Goal: Task Accomplishment & Management: Complete application form

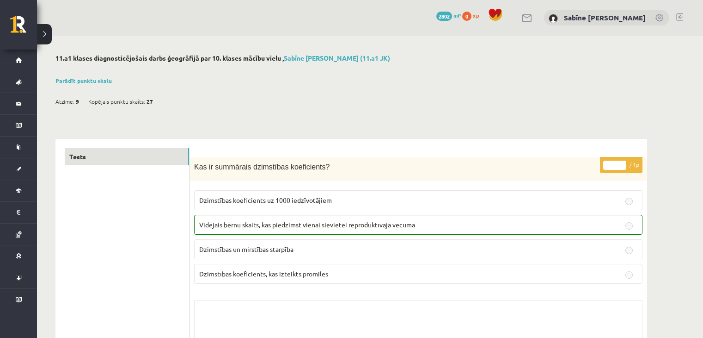
scroll to position [2158, 0]
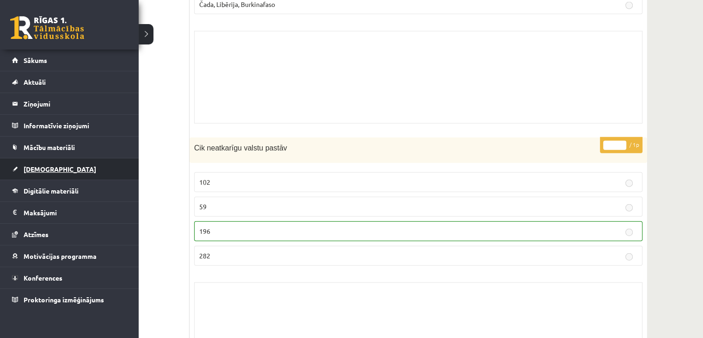
click at [33, 166] on span "[DEMOGRAPHIC_DATA]" at bounding box center [60, 169] width 73 height 8
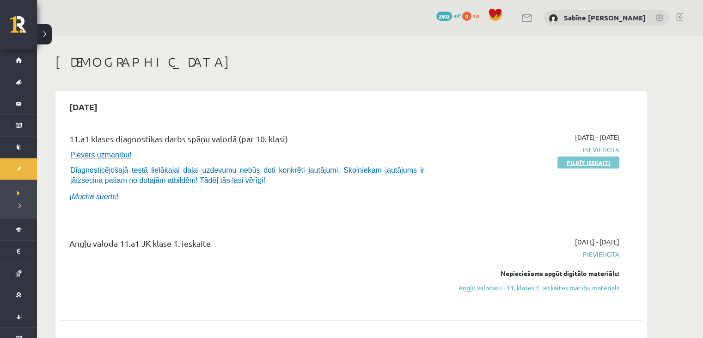
click at [567, 165] on link "Pildīt ieskaiti" at bounding box center [589, 162] width 62 height 12
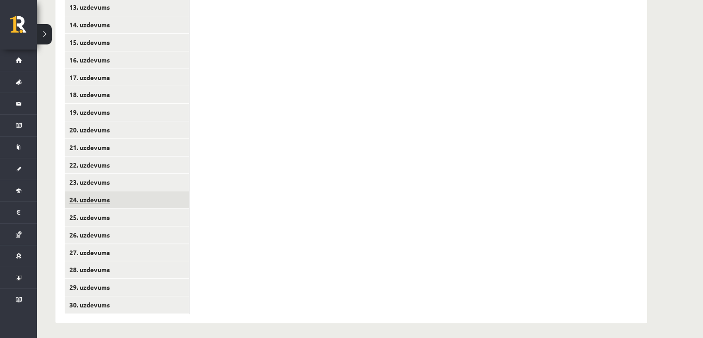
scroll to position [428, 0]
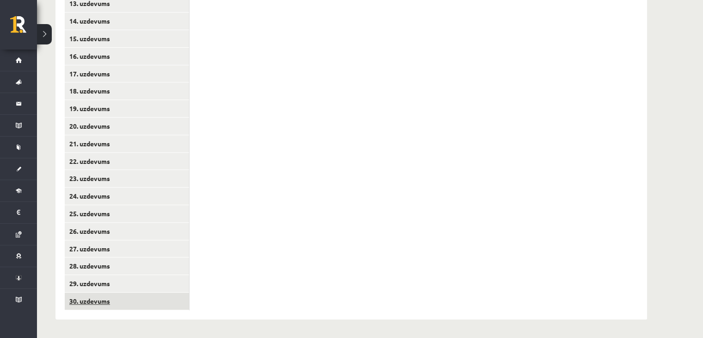
click at [112, 303] on link "30. uzdevums" at bounding box center [127, 300] width 124 height 17
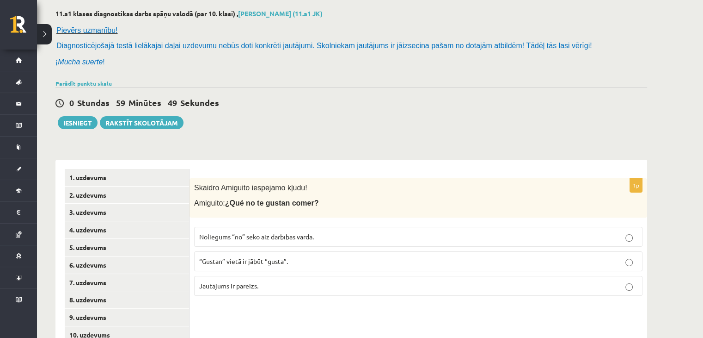
scroll to position [43, 0]
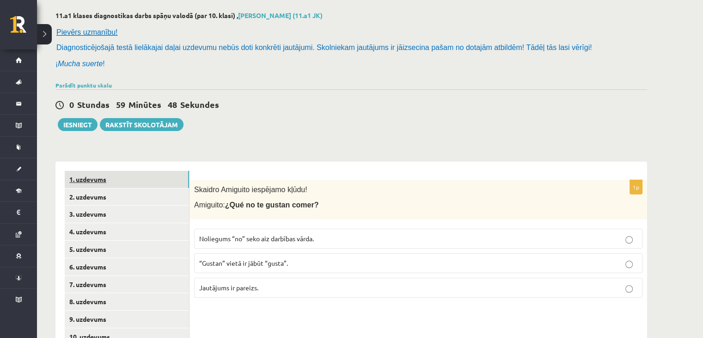
click at [128, 178] on link "1. uzdevums" at bounding box center [127, 179] width 124 height 17
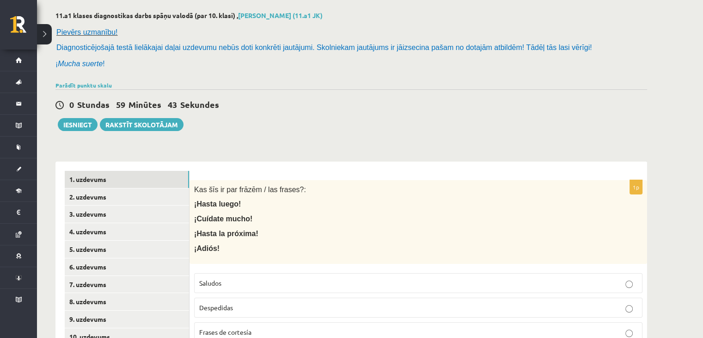
scroll to position [120, 0]
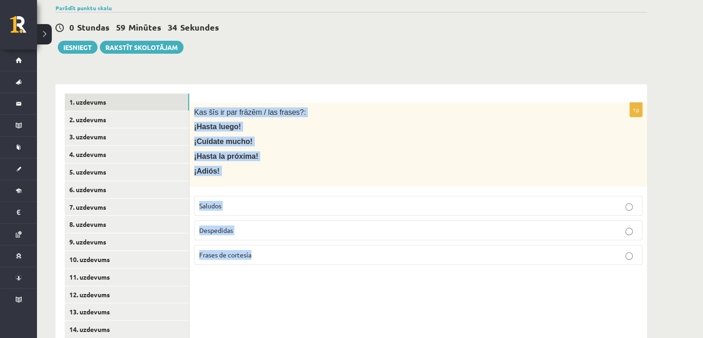
drag, startPoint x: 193, startPoint y: 111, endPoint x: 302, endPoint y: 252, distance: 178.3
click at [302, 252] on div "1p Kas šīs ir par frāzēm / las frases?: ¡Hasta luego! ¡Cuídate mucho! ¡Hasta la…" at bounding box center [419, 187] width 458 height 169
click at [303, 172] on p "¡Adiós!" at bounding box center [395, 171] width 402 height 10
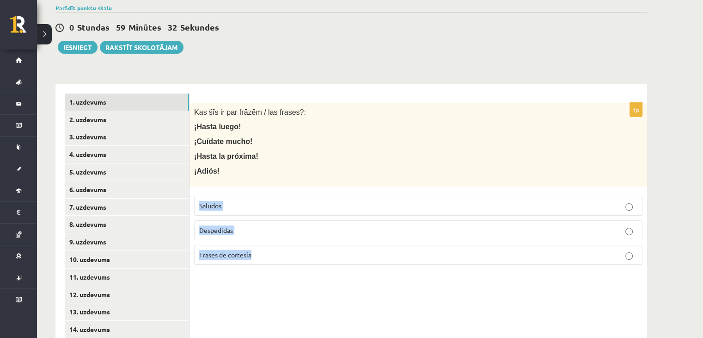
drag, startPoint x: 197, startPoint y: 204, endPoint x: 268, endPoint y: 250, distance: 84.3
click at [268, 250] on fieldset "Saludos Despedidas Frases de cortesía" at bounding box center [418, 229] width 449 height 76
copy fieldset "Saludos Despedidas Frases de cortesía"
click at [281, 158] on p "¡Hasta la próxima!" at bounding box center [395, 156] width 402 height 10
click at [240, 226] on p "Despedidas" at bounding box center [418, 230] width 438 height 10
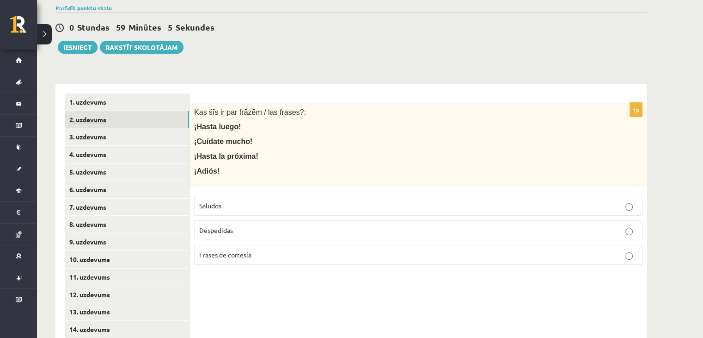
click at [136, 117] on link "2. uzdevums" at bounding box center [127, 119] width 124 height 17
click at [246, 208] on p "Saludos" at bounding box center [418, 206] width 438 height 10
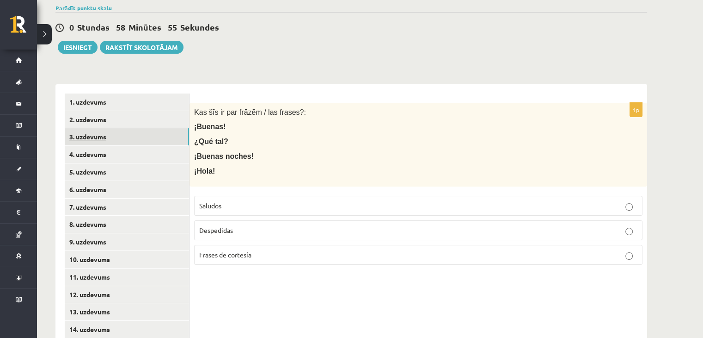
click at [165, 133] on link "3. uzdevums" at bounding box center [127, 136] width 124 height 17
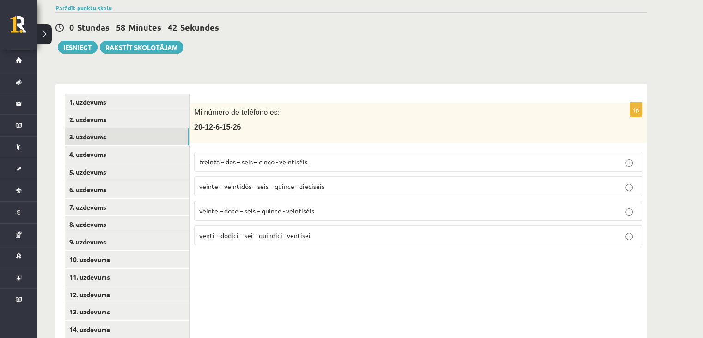
click at [253, 186] on span "veinte – veintidós – seis – quince - dieciséis" at bounding box center [261, 186] width 125 height 8
click at [171, 154] on link "4. uzdevums" at bounding box center [127, 154] width 124 height 17
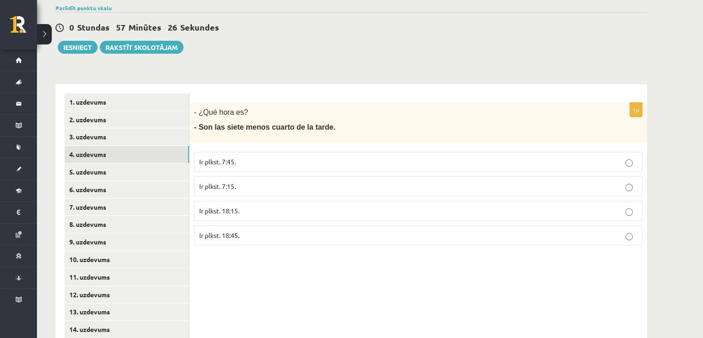
click at [233, 235] on span "Ir plkst. 18:45." at bounding box center [219, 235] width 40 height 8
click at [172, 169] on link "5. uzdevums" at bounding box center [127, 171] width 124 height 17
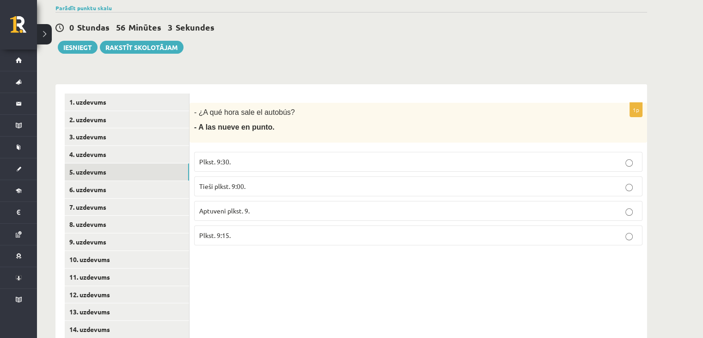
click at [271, 185] on p "Tieši plkst. 9:00." at bounding box center [418, 186] width 438 height 10
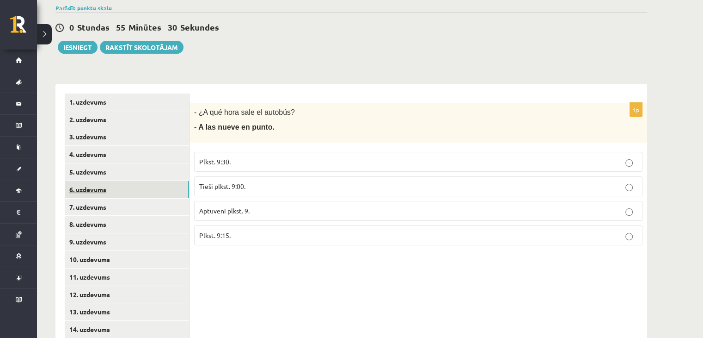
click at [135, 191] on link "6. uzdevums" at bounding box center [127, 189] width 124 height 17
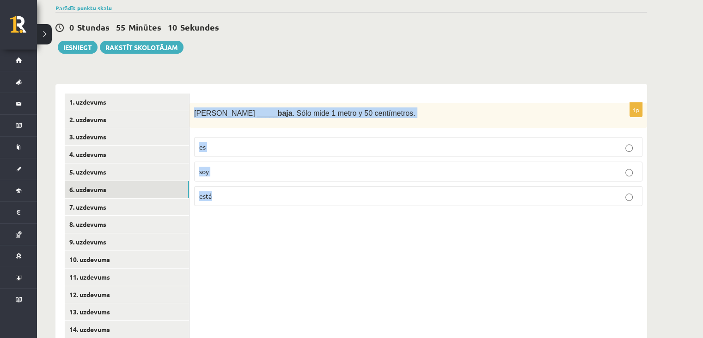
drag, startPoint x: 194, startPoint y: 110, endPoint x: 238, endPoint y: 187, distance: 88.7
click at [238, 187] on div "1p Sara _____ baja . Sólo mide 1 metro y 50 centímetros. es soy está" at bounding box center [419, 158] width 458 height 111
copy div "Sara _____ baja . Sólo mide 1 metro y 50 centímetros. es soy está"
click at [305, 105] on div "Sara _____ baja . Sólo mide 1 metro y 50 centímetros." at bounding box center [419, 115] width 458 height 25
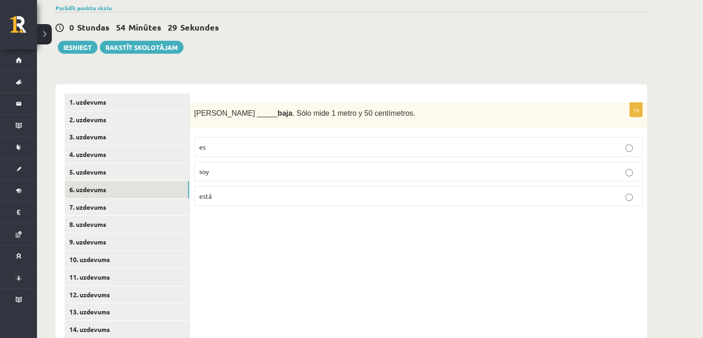
click at [210, 143] on p "es" at bounding box center [418, 147] width 438 height 10
click at [161, 208] on link "7. uzdevums" at bounding box center [127, 206] width 124 height 17
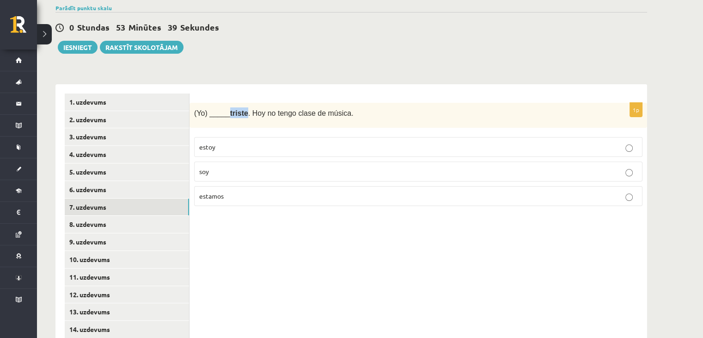
drag, startPoint x: 228, startPoint y: 113, endPoint x: 243, endPoint y: 115, distance: 15.4
click at [243, 115] on b "triste" at bounding box center [239, 113] width 18 height 8
copy b "triste"
drag, startPoint x: 285, startPoint y: 112, endPoint x: 284, endPoint y: 123, distance: 11.6
click at [286, 111] on span "(Yo) _____ triste . Hoy no tengo clase de música." at bounding box center [274, 113] width 160 height 8
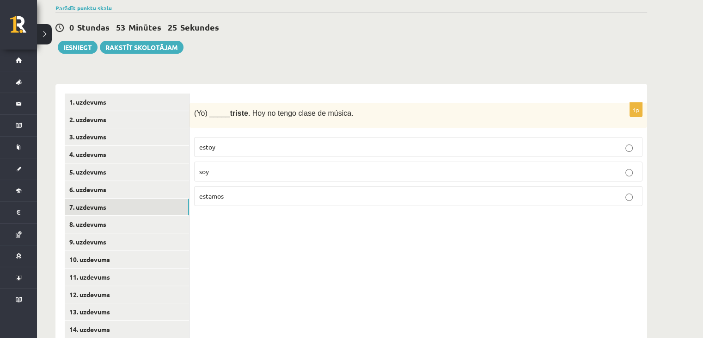
click at [231, 150] on p "estoy" at bounding box center [418, 147] width 438 height 10
click at [143, 225] on link "8. uzdevums" at bounding box center [127, 223] width 124 height 17
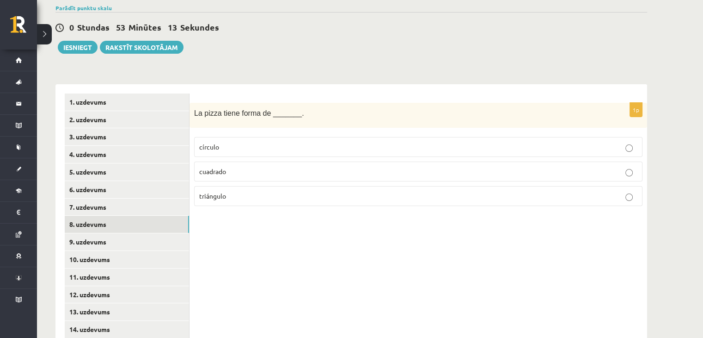
click at [278, 145] on p "círculo" at bounding box center [418, 147] width 438 height 10
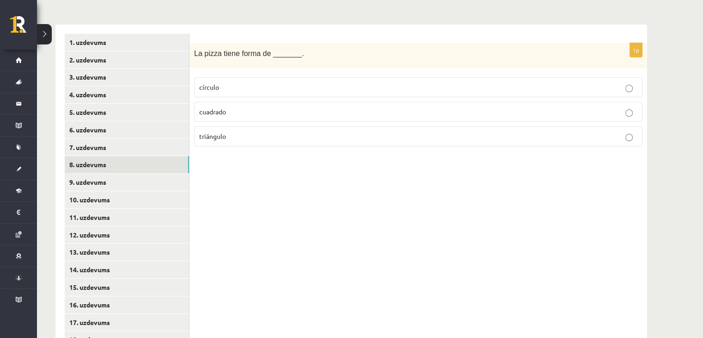
scroll to position [197, 0]
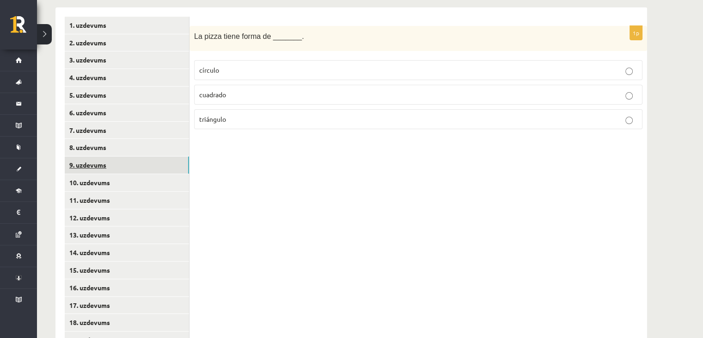
click at [146, 165] on link "9. uzdevums" at bounding box center [127, 164] width 124 height 17
click at [252, 73] on p "azul" at bounding box center [418, 70] width 438 height 10
click at [160, 184] on link "10. uzdevums" at bounding box center [127, 182] width 124 height 17
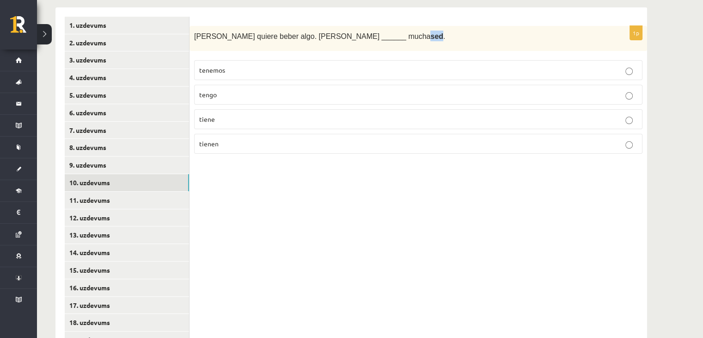
drag, startPoint x: 323, startPoint y: 37, endPoint x: 331, endPoint y: 36, distance: 7.9
click at [431, 37] on b "sed" at bounding box center [437, 36] width 13 height 8
copy b "sed"
click at [348, 31] on p "Ana quiere beber algo. Ana ______ mucha sed ." at bounding box center [395, 36] width 402 height 11
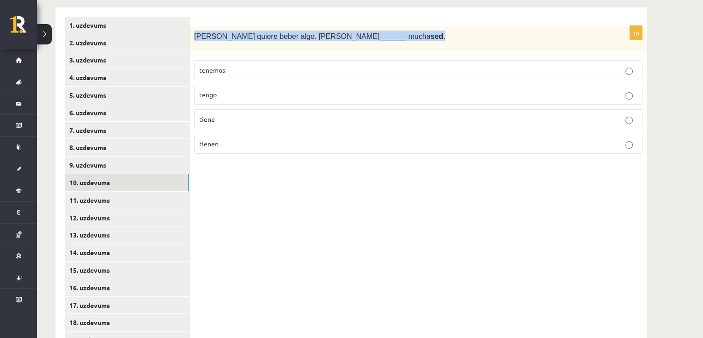
drag, startPoint x: 193, startPoint y: 34, endPoint x: 339, endPoint y: 40, distance: 146.3
click at [339, 40] on div "Ana quiere beber algo. Ana ______ mucha sed ." at bounding box center [419, 38] width 458 height 25
copy span "Ana quiere beber algo. Ana ______ mucha sed ."
click at [257, 32] on span "Ana quiere beber algo. Ana ______ mucha sed ." at bounding box center [319, 36] width 251 height 8
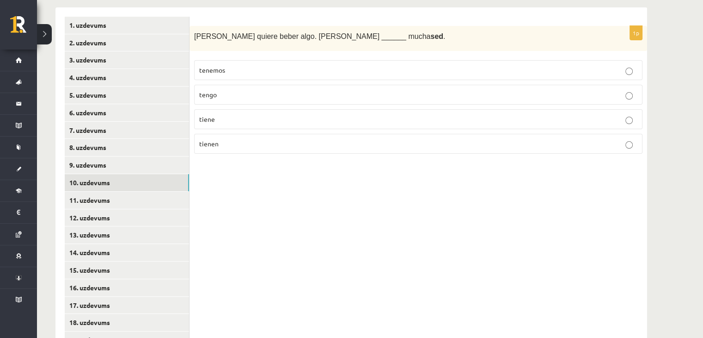
drag, startPoint x: 241, startPoint y: 121, endPoint x: 236, endPoint y: 119, distance: 5.3
click at [239, 119] on p "tiene" at bounding box center [418, 119] width 438 height 10
click at [139, 202] on link "11. uzdevums" at bounding box center [127, 199] width 124 height 17
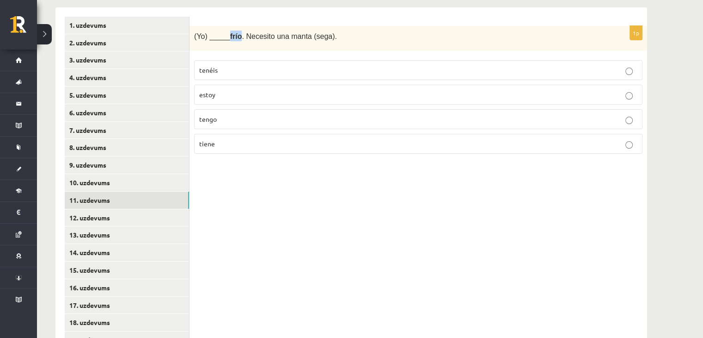
drag, startPoint x: 228, startPoint y: 36, endPoint x: 239, endPoint y: 38, distance: 11.4
click at [239, 38] on span "(Yo) _____ frío . Necesito una manta (sega)." at bounding box center [265, 36] width 143 height 8
copy b "frío"
click at [279, 39] on span "(Yo) _____ frío . Necesito una manta (sega)." at bounding box center [265, 36] width 143 height 8
drag, startPoint x: 193, startPoint y: 34, endPoint x: 326, endPoint y: 47, distance: 132.9
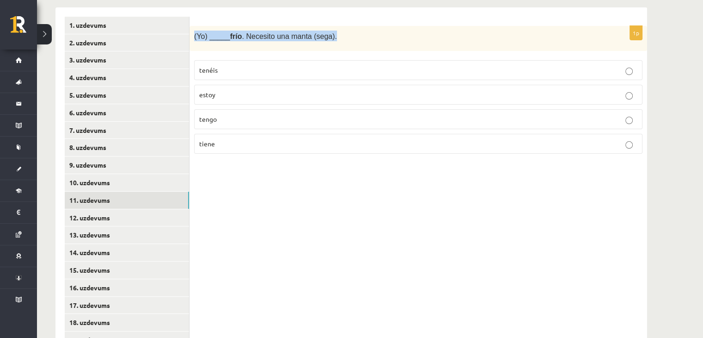
click at [326, 47] on div "(Yo) _____ frío . Necesito una manta (sega)." at bounding box center [419, 38] width 458 height 25
copy span "(Yo) _____ frío . Necesito una manta (sega)."
drag, startPoint x: 417, startPoint y: 23, endPoint x: 425, endPoint y: 22, distance: 7.5
click at [418, 23] on form "1p (Yo) _____ frío . Necesito una manta (sega). tenéis estoy tengo tiene" at bounding box center [418, 89] width 439 height 145
click at [217, 120] on p "tengo" at bounding box center [418, 119] width 438 height 10
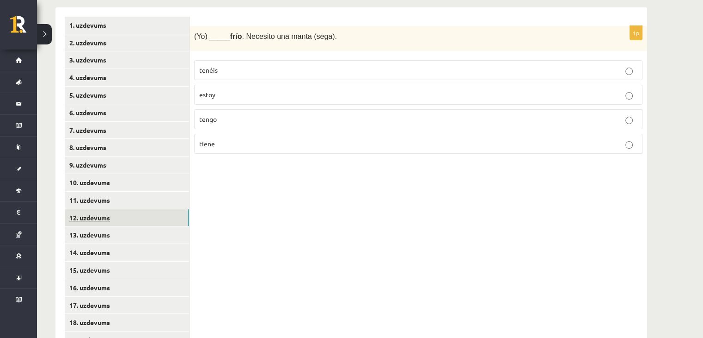
click at [147, 219] on link "12. uzdevums" at bounding box center [127, 217] width 124 height 17
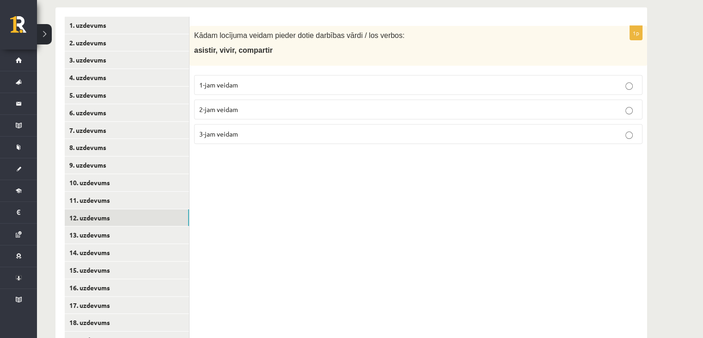
click at [250, 134] on p "3-jam veidam" at bounding box center [418, 134] width 438 height 10
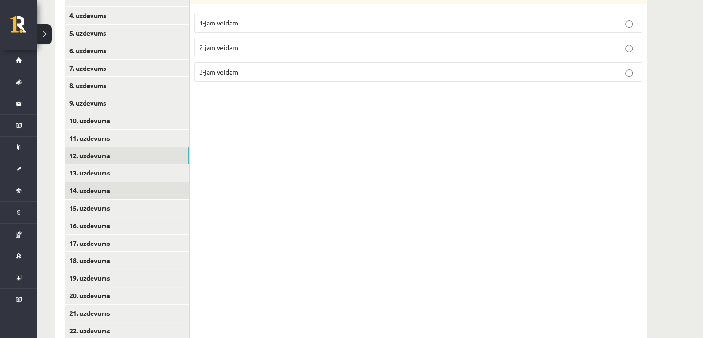
scroll to position [274, 0]
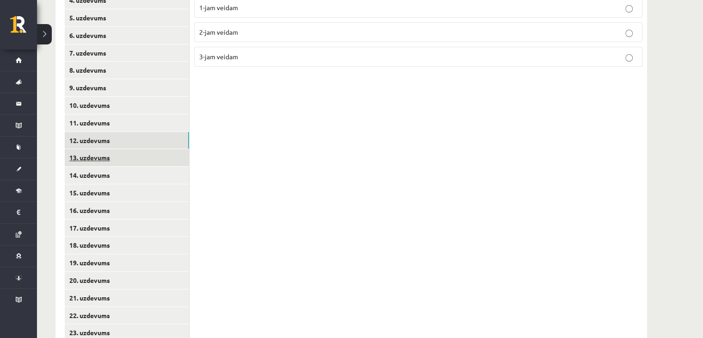
click at [152, 161] on link "13. uzdevums" at bounding box center [127, 157] width 124 height 17
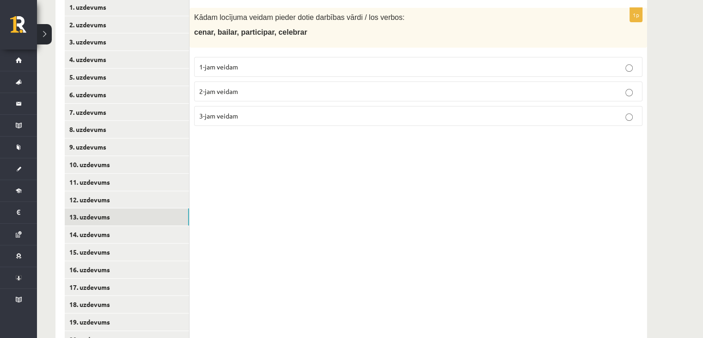
scroll to position [197, 0]
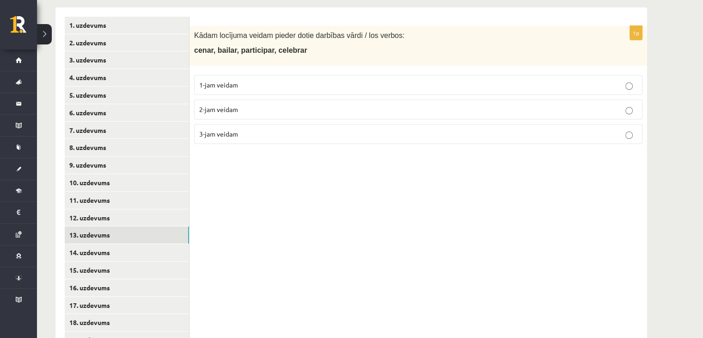
click at [251, 82] on p "1-jam veidam" at bounding box center [418, 85] width 438 height 10
click at [173, 248] on link "14. uzdevums" at bounding box center [127, 252] width 124 height 17
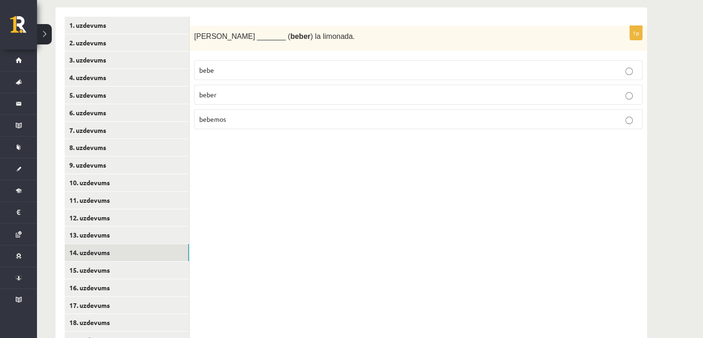
scroll to position [120, 0]
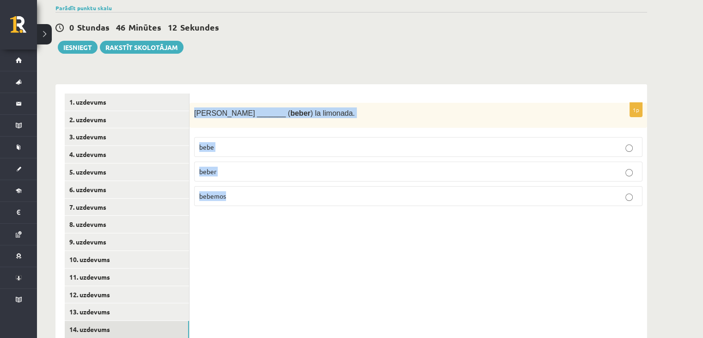
drag, startPoint x: 194, startPoint y: 111, endPoint x: 253, endPoint y: 165, distance: 79.9
click at [251, 212] on div "1p Enrique _______ ( beber ) la limonada. bebe beber bebemos" at bounding box center [419, 158] width 458 height 111
copy div "Enrique _______ ( beber ) la limonada. bebe beber bebemos"
drag, startPoint x: 359, startPoint y: 95, endPoint x: 357, endPoint y: 105, distance: 10.4
click at [360, 94] on form "1p Enrique _______ ( beber ) la limonada. bebe beber bebemos" at bounding box center [418, 153] width 439 height 120
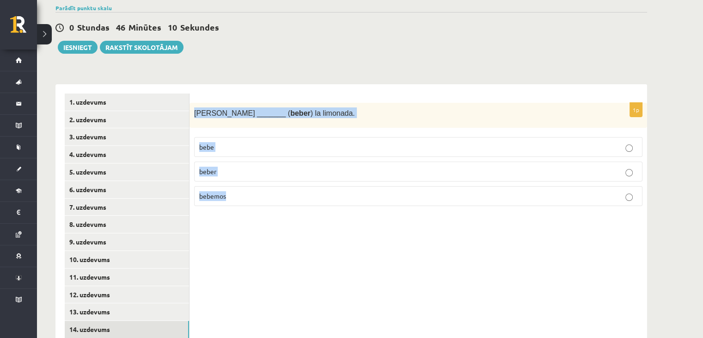
drag, startPoint x: 382, startPoint y: 65, endPoint x: 435, endPoint y: 30, distance: 63.1
click at [382, 64] on div "11.a1 klases diagnostikas darbs spāņu valodā (par 10. klasi) , Sabīne Kate Bram…" at bounding box center [351, 281] width 629 height 730
click at [263, 148] on p "bebe" at bounding box center [418, 147] width 438 height 10
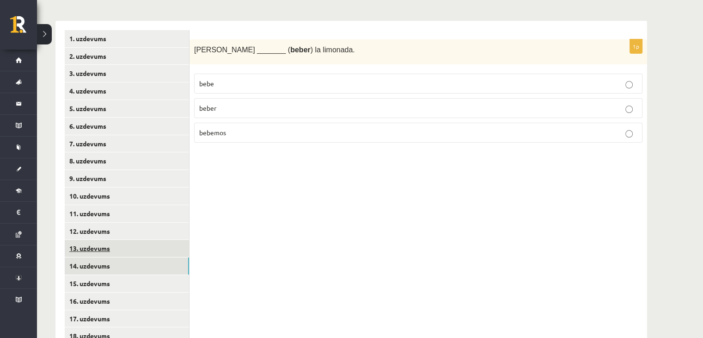
scroll to position [197, 0]
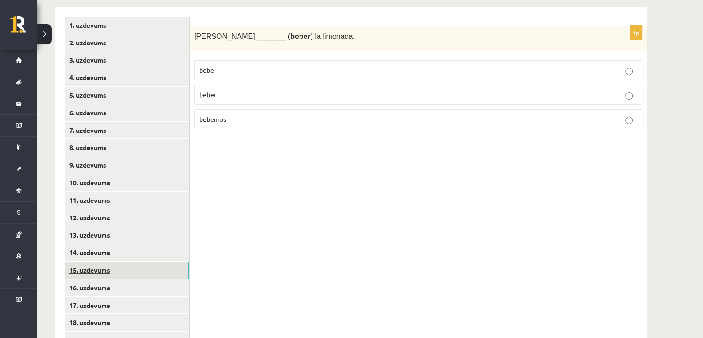
click at [133, 269] on link "15. uzdevums" at bounding box center [127, 269] width 124 height 17
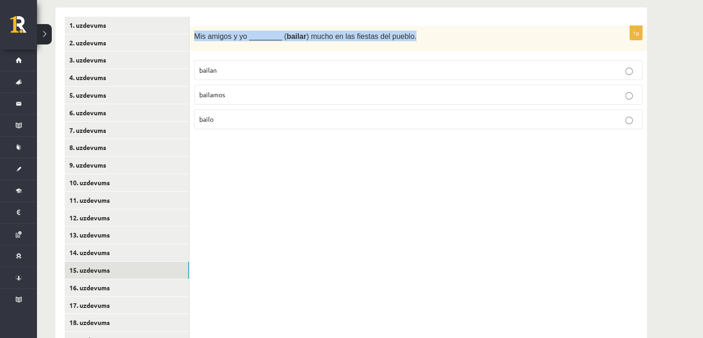
drag, startPoint x: 191, startPoint y: 37, endPoint x: 511, endPoint y: 49, distance: 320.3
click at [511, 49] on div "Mis amigos y yo ________ ( bailar ) mucho en las fiestas del pueblo." at bounding box center [419, 38] width 458 height 25
copy span "Mis amigos y yo ________ ( bailar ) mucho en las fiestas del pueblo."
click at [418, 39] on p "Mis amigos y yo ________ ( bailar ) mucho en las fiestas del pueblo." at bounding box center [395, 36] width 402 height 11
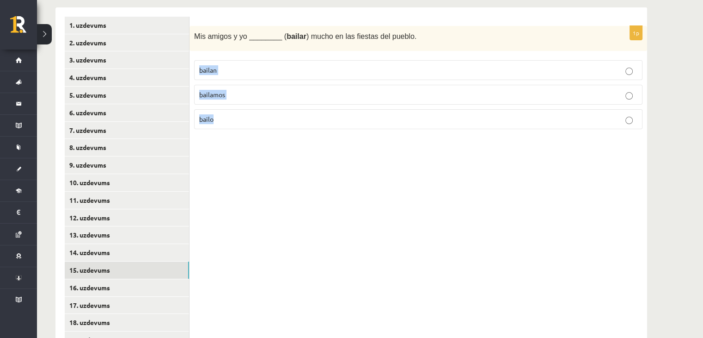
drag, startPoint x: 198, startPoint y: 65, endPoint x: 237, endPoint y: 118, distance: 65.9
click at [237, 118] on fieldset "bailan bailamos bailo" at bounding box center [418, 93] width 449 height 76
copy fieldset "bailan bailamos bailo"
click at [248, 50] on div "Mis amigos y yo ________ ( bailar ) mucho en las fiestas del pueblo." at bounding box center [419, 38] width 458 height 25
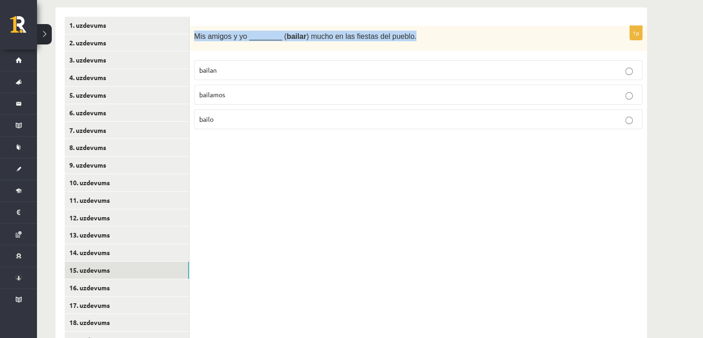
drag, startPoint x: 194, startPoint y: 37, endPoint x: 414, endPoint y: 32, distance: 220.6
click at [414, 32] on div "Mis amigos y yo ________ ( bailar ) mucho en las fiestas del pueblo." at bounding box center [419, 38] width 458 height 25
click at [422, 39] on p "Mis amigos y yo ________ ( bailar ) mucho en las fiestas del pueblo." at bounding box center [395, 36] width 402 height 11
click at [261, 87] on label "bailamos" at bounding box center [418, 95] width 449 height 20
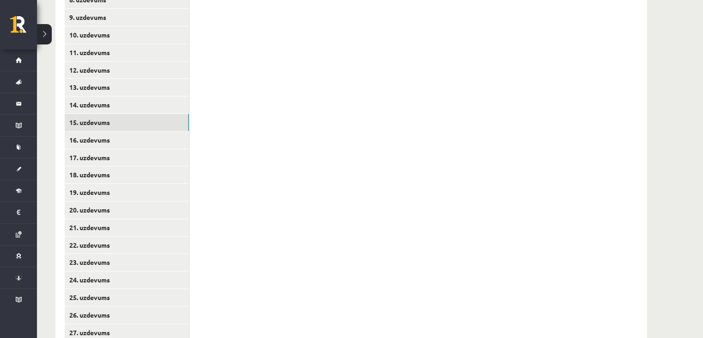
scroll to position [351, 0]
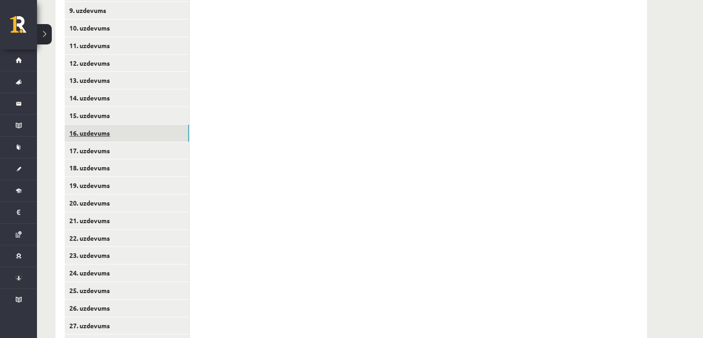
click at [135, 130] on link "16. uzdevums" at bounding box center [127, 132] width 124 height 17
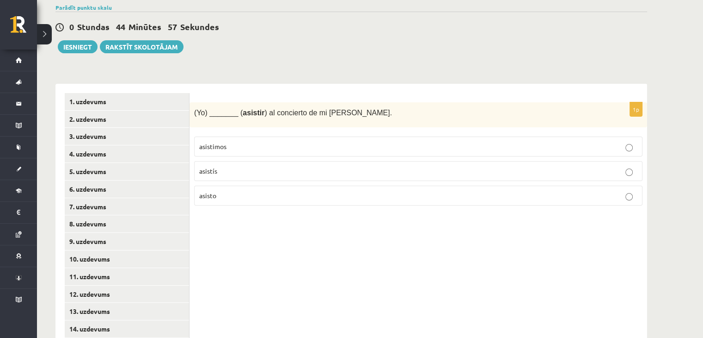
scroll to position [120, 0]
drag, startPoint x: 238, startPoint y: 113, endPoint x: 258, endPoint y: 115, distance: 19.5
click at [258, 115] on span "(Yo) _______ ( asistir ) al concierto de mi abuela Mónica." at bounding box center [293, 113] width 198 height 8
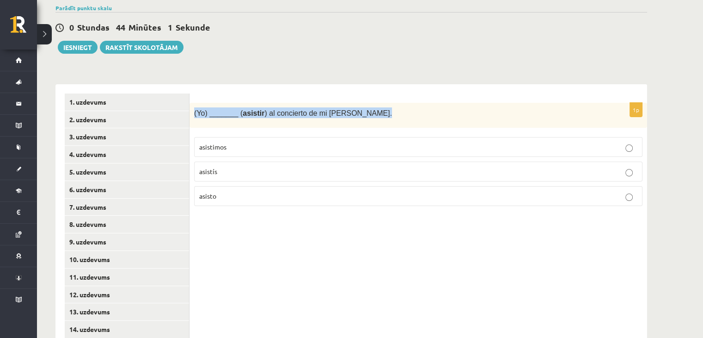
drag, startPoint x: 195, startPoint y: 111, endPoint x: 393, endPoint y: 112, distance: 197.9
click at [393, 112] on p "(Yo) _______ ( asistir ) al concierto de mi abuela Mónica." at bounding box center [395, 112] width 402 height 11
click at [419, 98] on form "1p (Yo) _______ ( asistir ) al concierto de mi abuela Mónica. asistimos asistís…" at bounding box center [418, 153] width 439 height 120
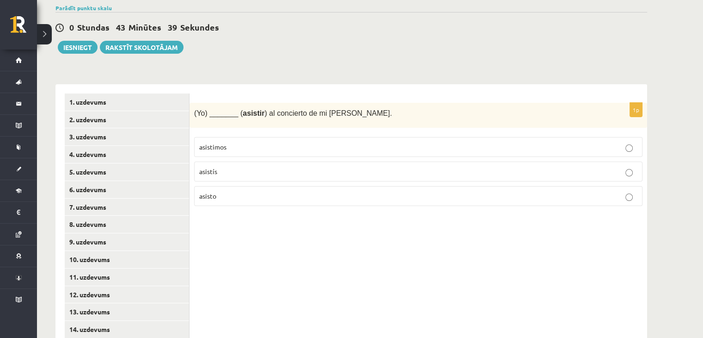
click at [234, 197] on p "asisto" at bounding box center [418, 196] width 438 height 10
drag, startPoint x: 196, startPoint y: 147, endPoint x: 231, endPoint y: 198, distance: 61.9
click at [231, 201] on fieldset "asistimos asistís asisto" at bounding box center [418, 170] width 449 height 76
click at [278, 109] on span "(Yo) _______ ( asistir ) al concierto de mi abuela Mónica." at bounding box center [293, 113] width 198 height 8
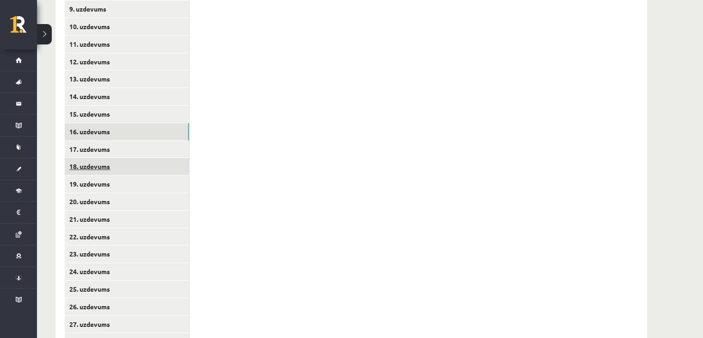
scroll to position [428, 0]
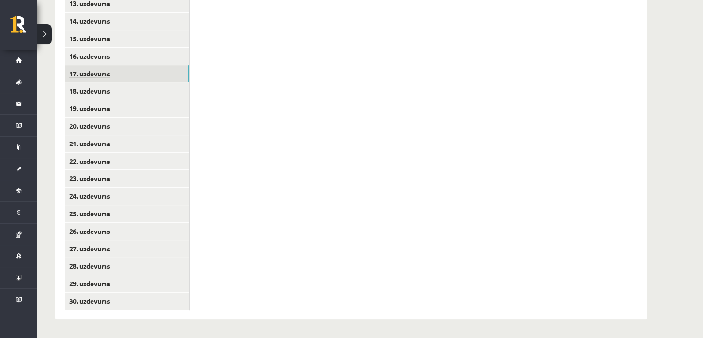
click at [155, 80] on link "17. uzdevums" at bounding box center [127, 73] width 124 height 17
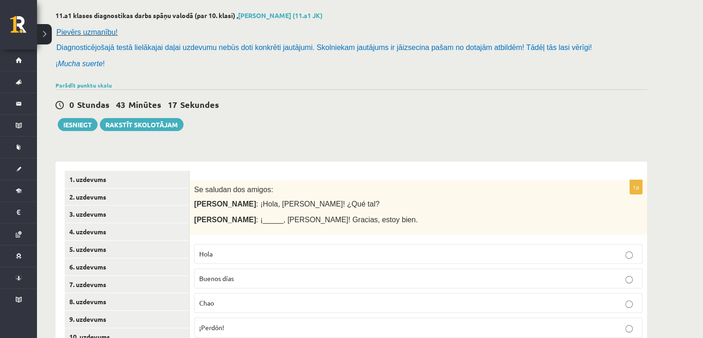
scroll to position [120, 0]
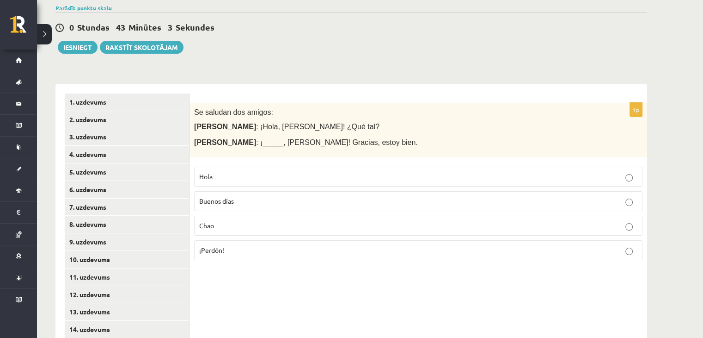
click at [236, 178] on p "Hola" at bounding box center [418, 177] width 438 height 10
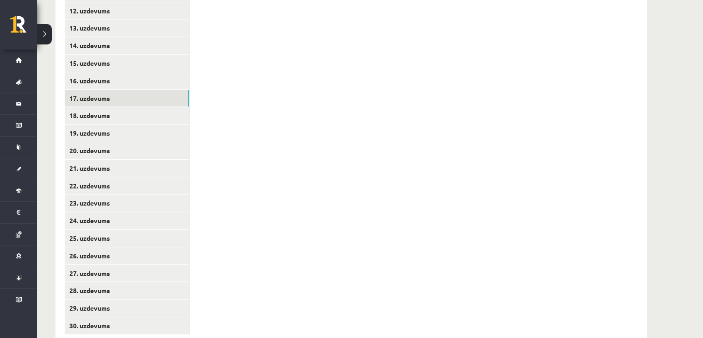
scroll to position [428, 0]
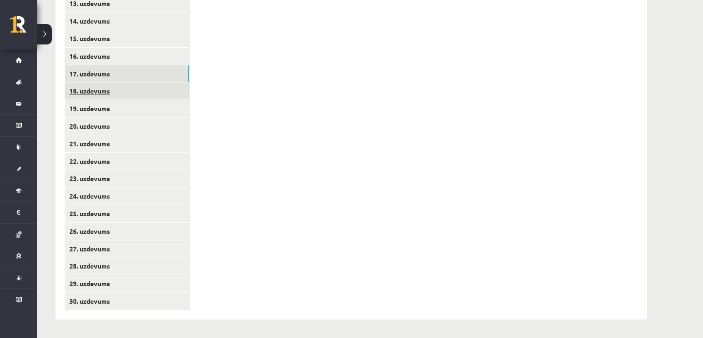
click at [145, 96] on link "18. uzdevums" at bounding box center [127, 90] width 124 height 17
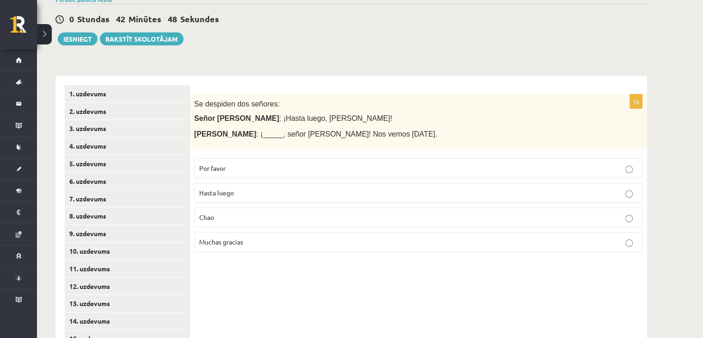
scroll to position [197, 0]
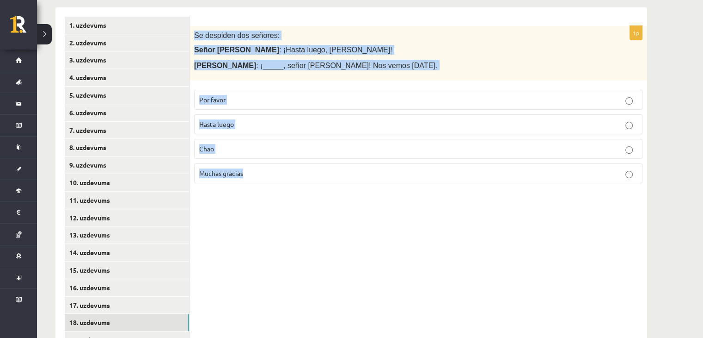
drag, startPoint x: 192, startPoint y: 36, endPoint x: 312, endPoint y: 217, distance: 217.0
click at [312, 217] on div "1p Se despiden dos señores: Señor López : ¡Hasta luego, señora González! Señora…" at bounding box center [419, 278] width 458 height 543
click at [398, 64] on p "Señora González : ¡_____, señor López! Nos vemos mañana." at bounding box center [395, 65] width 402 height 11
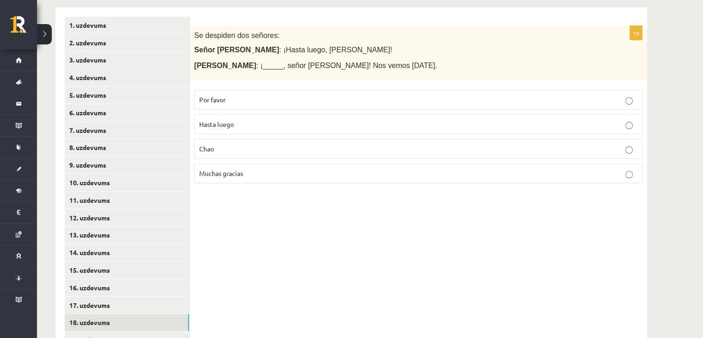
click at [369, 122] on p "Hasta luego" at bounding box center [418, 124] width 438 height 10
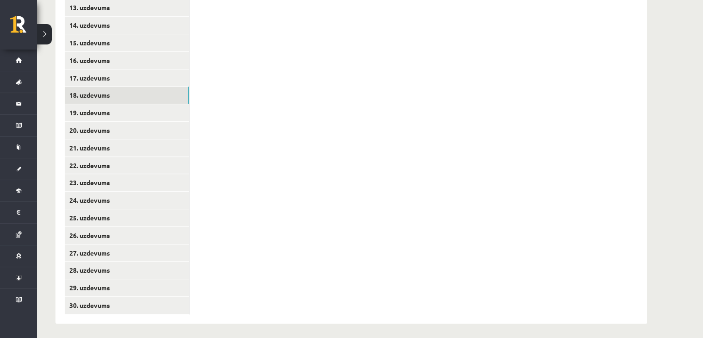
scroll to position [428, 0]
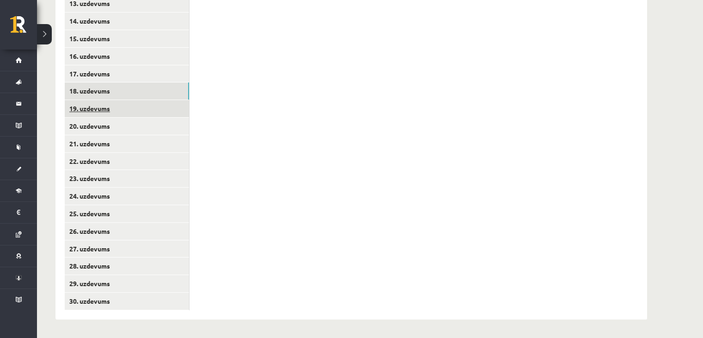
click at [142, 105] on link "19. uzdevums" at bounding box center [127, 108] width 124 height 17
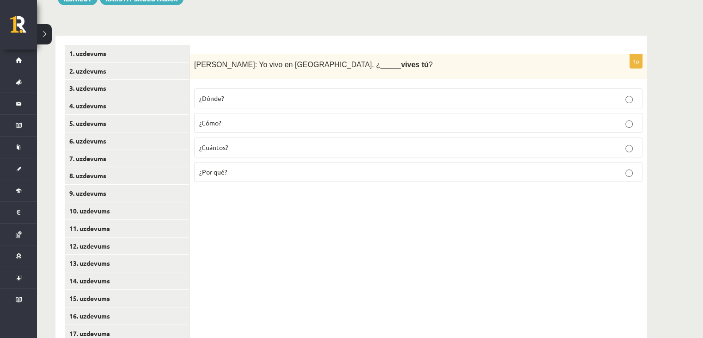
scroll to position [197, 0]
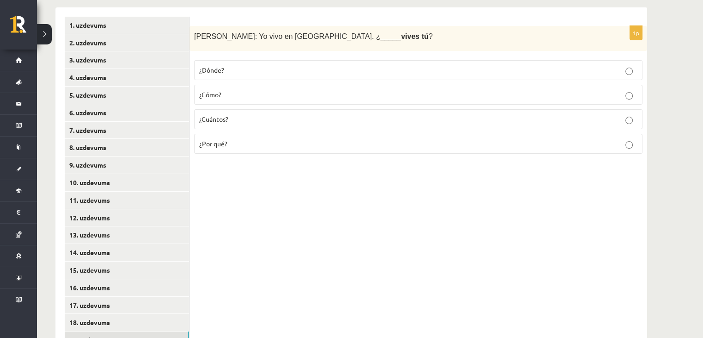
click at [435, 75] on label "¿Dónde?" at bounding box center [418, 70] width 449 height 20
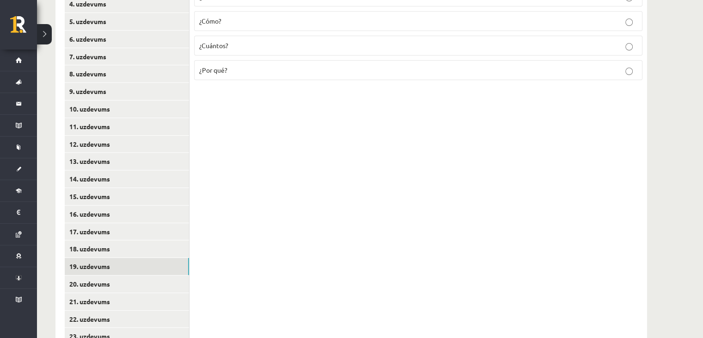
scroll to position [351, 0]
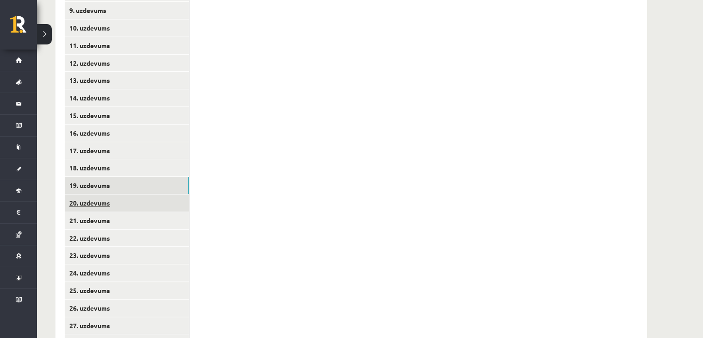
click at [151, 201] on link "20. uzdevums" at bounding box center [127, 202] width 124 height 17
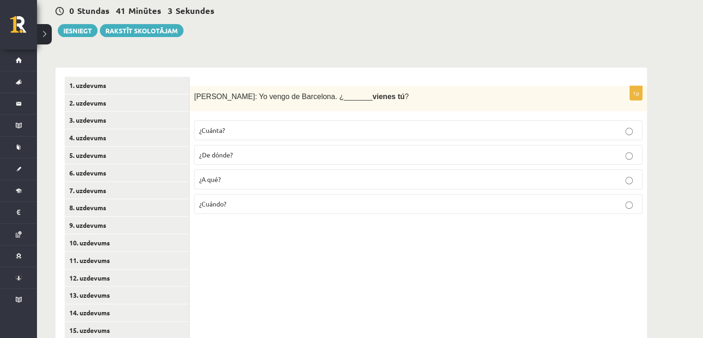
scroll to position [120, 0]
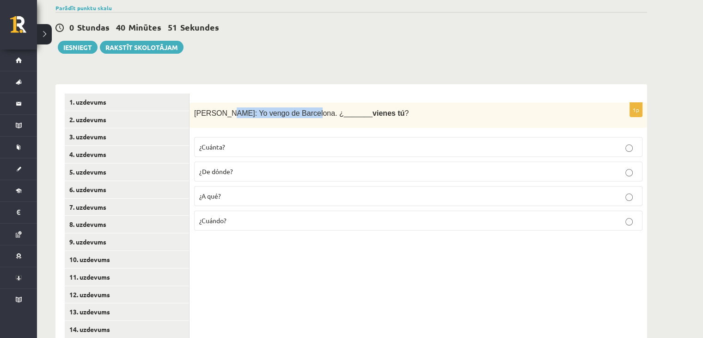
drag, startPoint x: 222, startPoint y: 112, endPoint x: 298, endPoint y: 81, distance: 82.1
click at [293, 93] on form "1p Antonio: Yo vengo de Barcelona. ¿_______ vienes tú ? ¿Cuánta? ¿De dónde? ¿A …" at bounding box center [418, 165] width 439 height 145
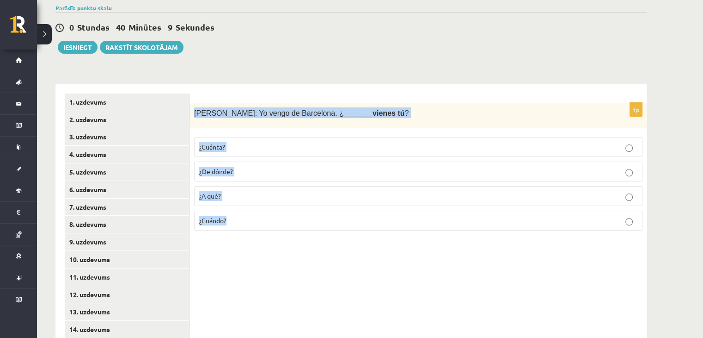
drag, startPoint x: 194, startPoint y: 115, endPoint x: 265, endPoint y: 231, distance: 136.3
click at [265, 231] on div "1p Antonio: Yo vengo de Barcelona. ¿_______ vienes tú ? ¿Cuánta? ¿De dónde? ¿A …" at bounding box center [419, 170] width 458 height 135
click at [304, 103] on div "Antonio: Yo vengo de Barcelona. ¿_______ vienes tú ?" at bounding box center [419, 115] width 458 height 25
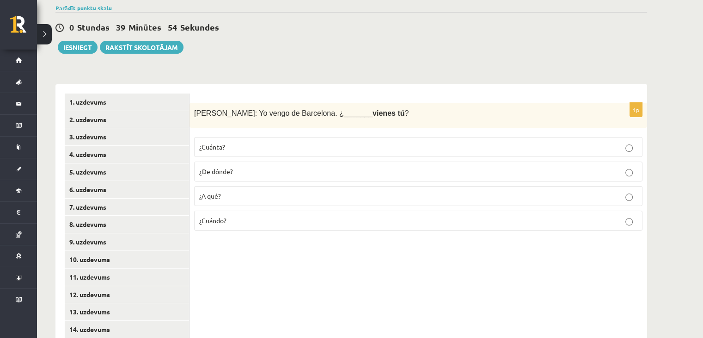
click at [236, 169] on p "¿De dónde?" at bounding box center [418, 171] width 438 height 10
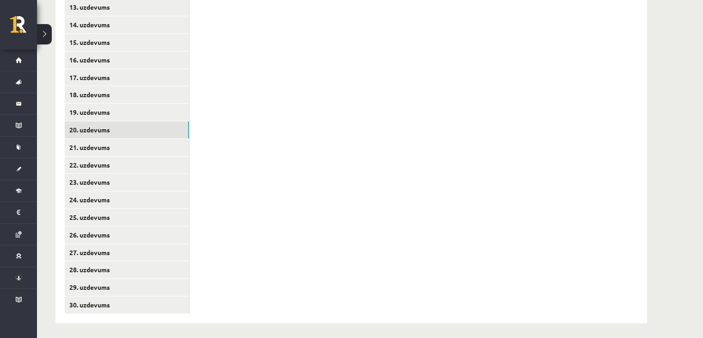
scroll to position [428, 0]
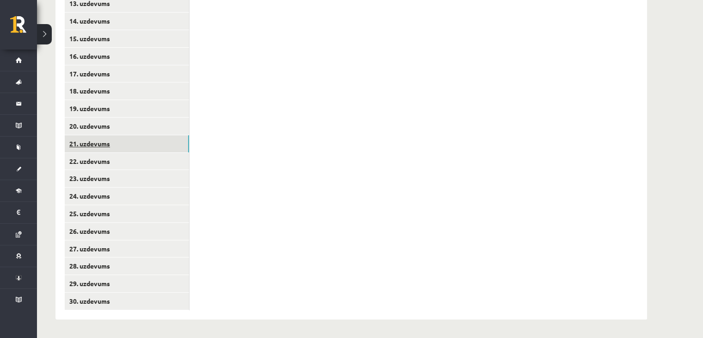
click at [146, 141] on link "21. uzdevums" at bounding box center [127, 143] width 124 height 17
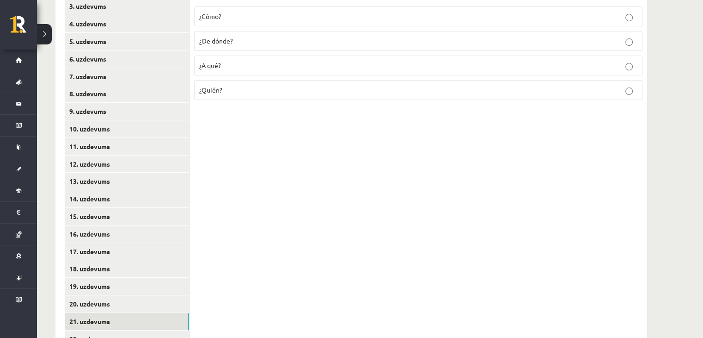
scroll to position [120, 0]
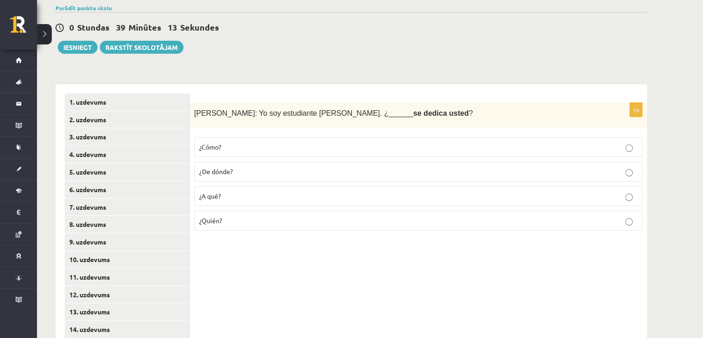
drag, startPoint x: 222, startPoint y: 224, endPoint x: 224, endPoint y: 183, distance: 41.2
click at [222, 224] on label "¿Quién?" at bounding box center [418, 220] width 449 height 20
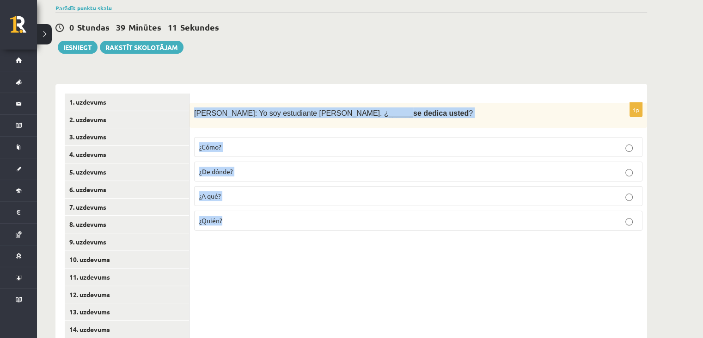
drag, startPoint x: 195, startPoint y: 113, endPoint x: 273, endPoint y: 219, distance: 131.6
click at [273, 219] on div "1p Sara: Yo soy estudiante de inglés. ¿______ se dedica usted ? ¿Cómo? ¿De dónd…" at bounding box center [419, 170] width 458 height 135
click at [320, 99] on form "1p Sara: Yo soy estudiante de inglés. ¿______ se dedica usted ? ¿Cómo? ¿De dónd…" at bounding box center [418, 165] width 439 height 145
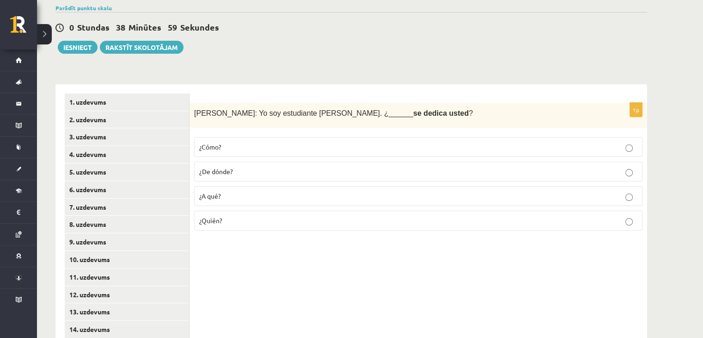
click at [230, 195] on p "¿A qué?" at bounding box center [418, 196] width 438 height 10
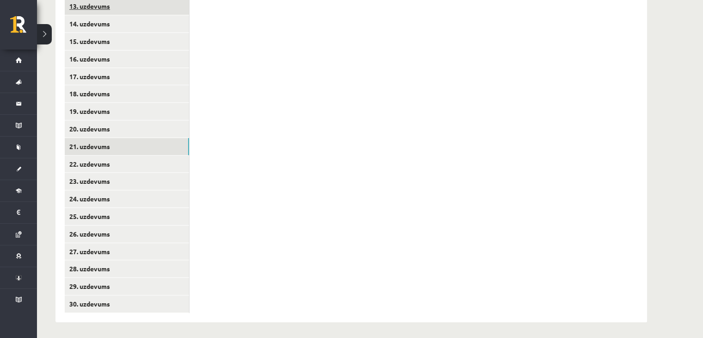
scroll to position [428, 0]
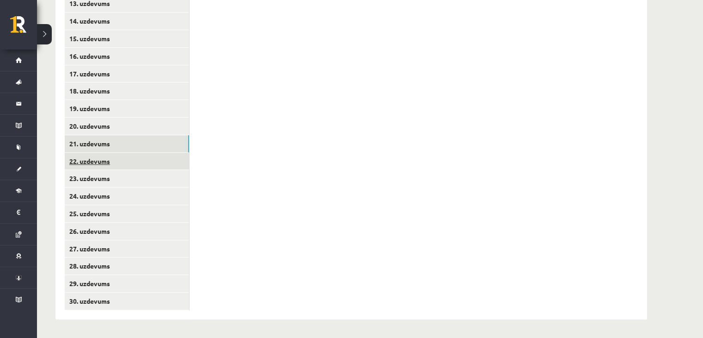
click at [165, 163] on link "22. uzdevums" at bounding box center [127, 161] width 124 height 17
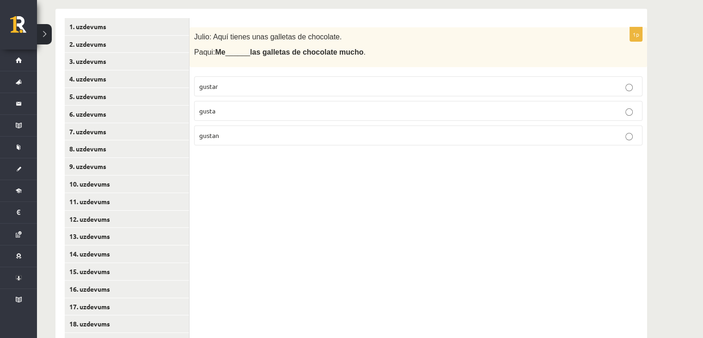
scroll to position [120, 0]
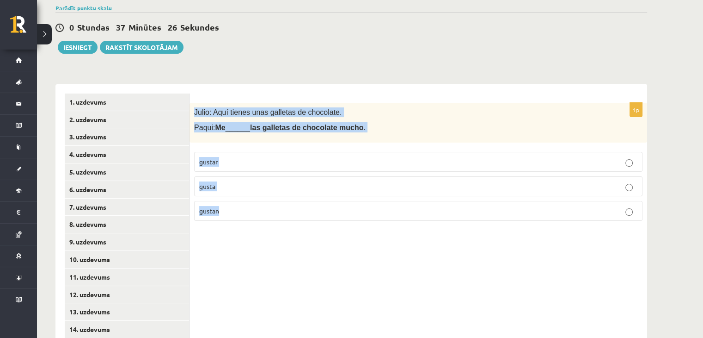
drag, startPoint x: 193, startPoint y: 113, endPoint x: 244, endPoint y: 162, distance: 71.3
click at [244, 206] on div "1p Julio: Aquí tienes unas galletas de chocolate. Paqui: Me ______ las galletas…" at bounding box center [419, 165] width 458 height 125
click at [283, 109] on span "Julio: Aquí tienes unas galletas de chocolate." at bounding box center [268, 112] width 148 height 8
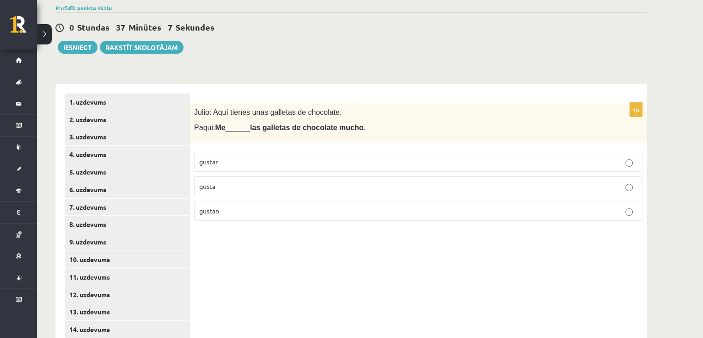
click at [232, 213] on p "gustan" at bounding box center [418, 211] width 438 height 10
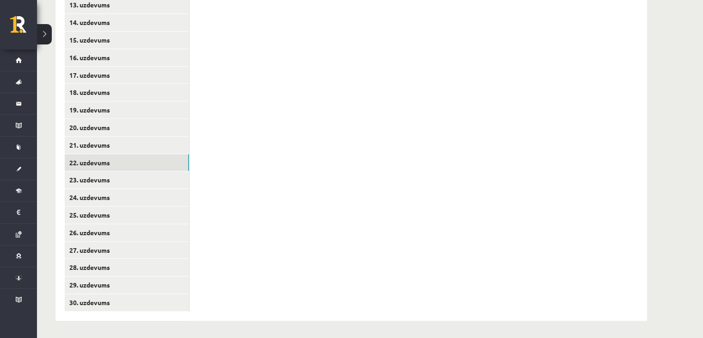
scroll to position [428, 0]
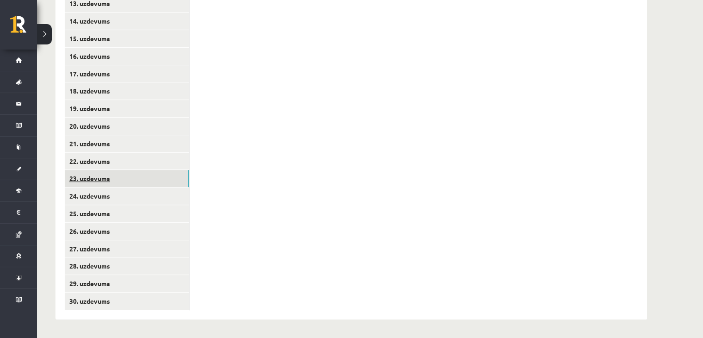
click at [148, 176] on link "23. uzdevums" at bounding box center [127, 178] width 124 height 17
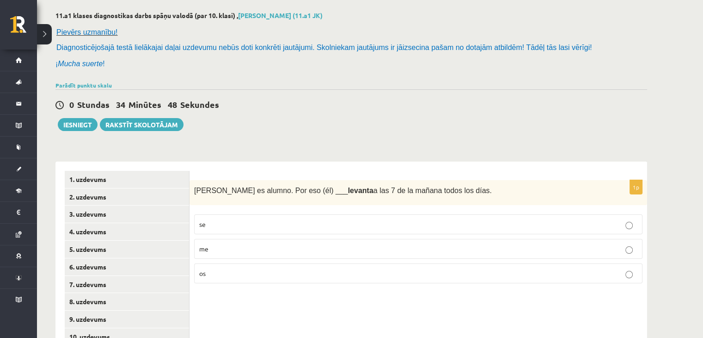
scroll to position [197, 0]
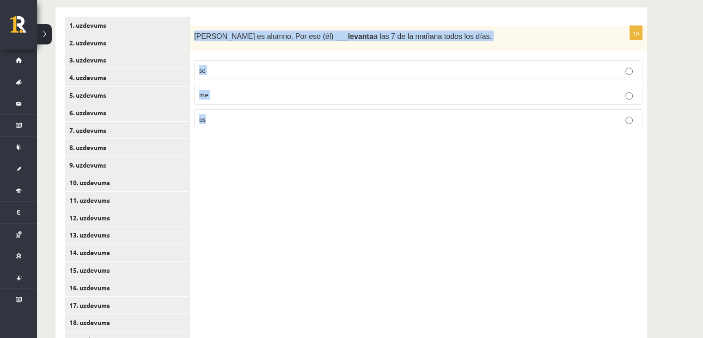
drag, startPoint x: 195, startPoint y: 36, endPoint x: 253, endPoint y: 69, distance: 67.3
click at [255, 110] on div "1p Andrés es alumno. Por eso (él) ___ levanta a las 7 de la mañana todos los dí…" at bounding box center [419, 81] width 458 height 111
click at [272, 45] on div "Andrés es alumno. Por eso (él) ___ levanta a las 7 de la mañana todos los días." at bounding box center [419, 38] width 458 height 25
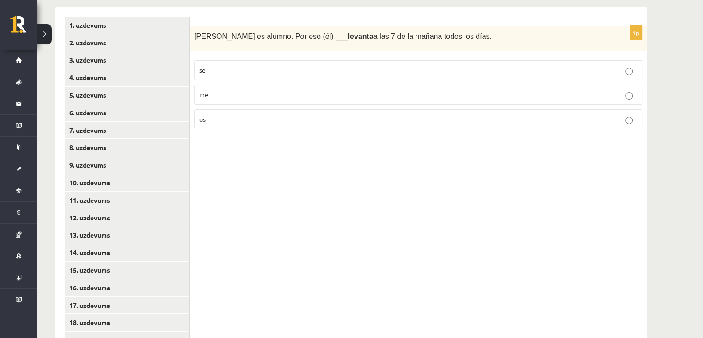
click at [223, 71] on p "se" at bounding box center [418, 70] width 438 height 10
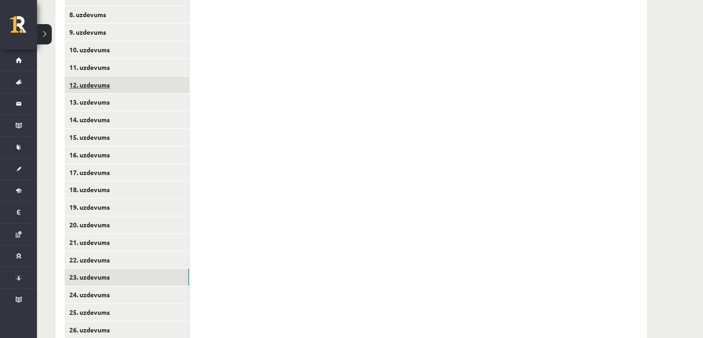
scroll to position [428, 0]
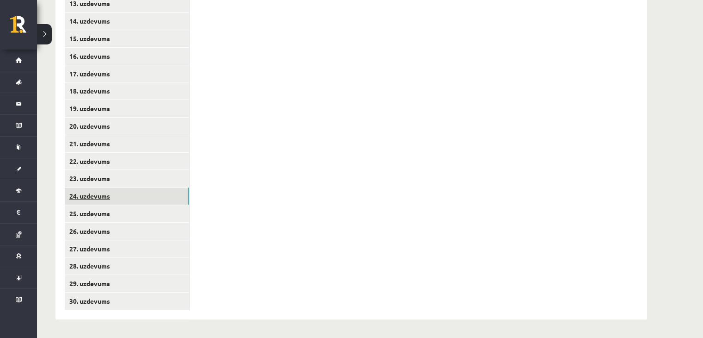
click at [149, 194] on link "24. uzdevums" at bounding box center [127, 195] width 124 height 17
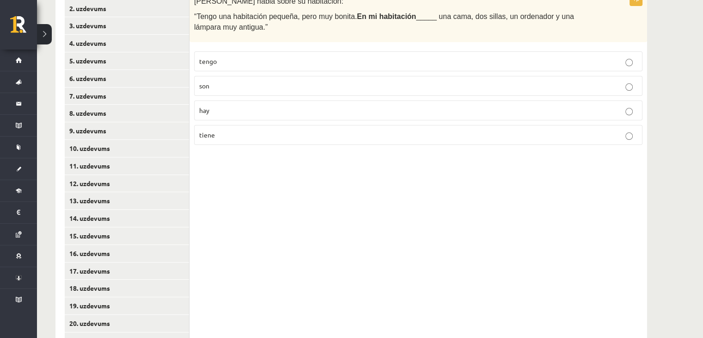
scroll to position [120, 0]
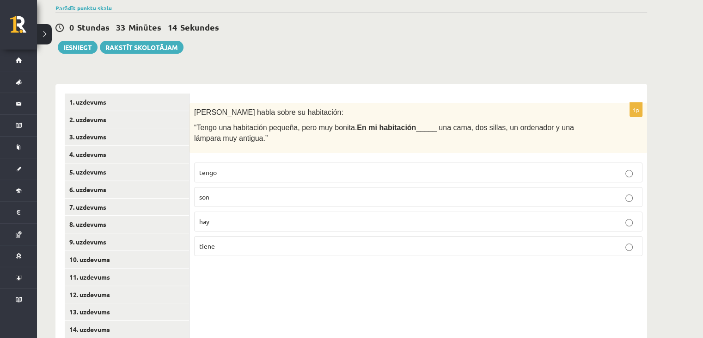
click at [309, 218] on p "hay" at bounding box center [418, 221] width 438 height 10
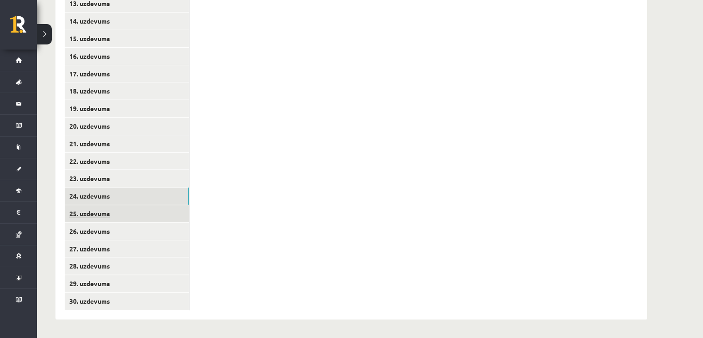
click at [132, 213] on link "25. uzdevums" at bounding box center [127, 213] width 124 height 17
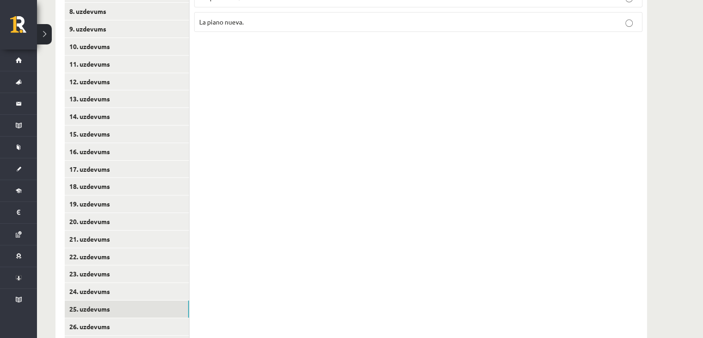
scroll to position [120, 0]
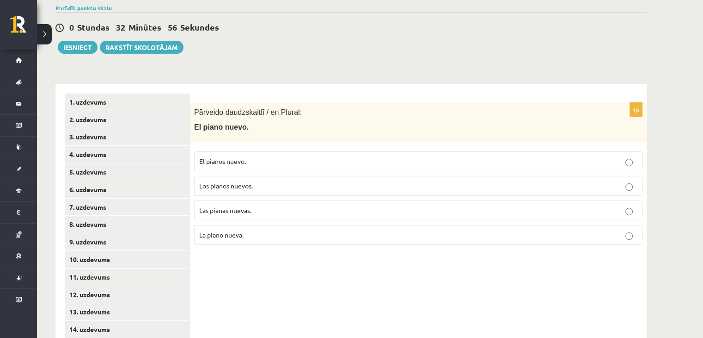
click at [262, 181] on p "Los pianos nuevos." at bounding box center [418, 186] width 438 height 10
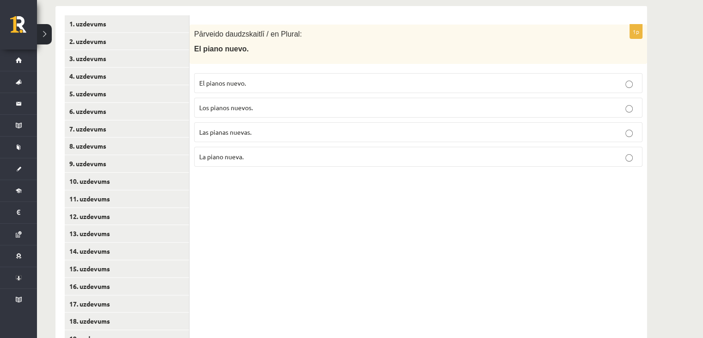
scroll to position [428, 0]
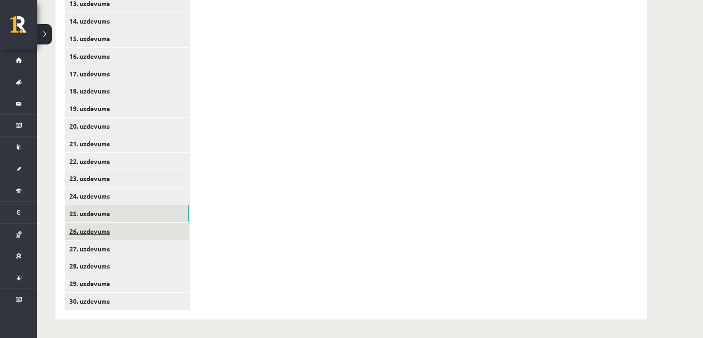
click at [142, 229] on link "26. uzdevums" at bounding box center [127, 230] width 124 height 17
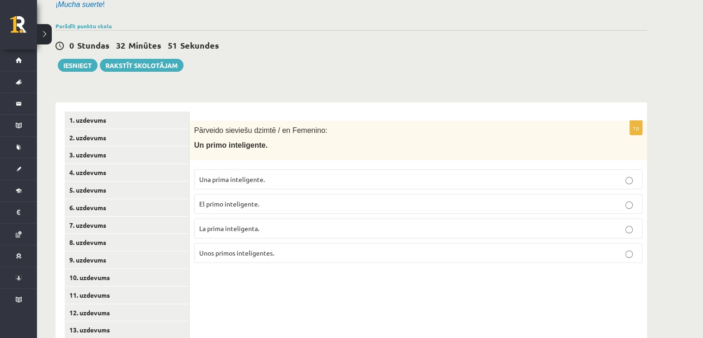
scroll to position [120, 0]
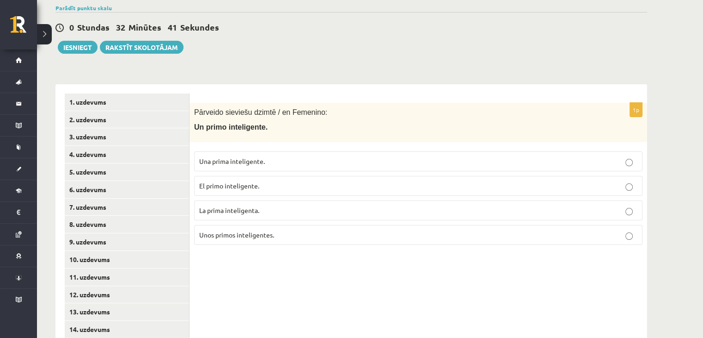
click at [289, 209] on p "La prima inteligenta." at bounding box center [418, 210] width 438 height 10
drag, startPoint x: 194, startPoint y: 125, endPoint x: 281, endPoint y: 123, distance: 86.5
click at [281, 123] on p "Un primo inteligente." at bounding box center [395, 127] width 402 height 10
click at [287, 134] on div "Pārveido sieviešu dzimtē / en Femenino: Un primo inteligente." at bounding box center [419, 122] width 458 height 39
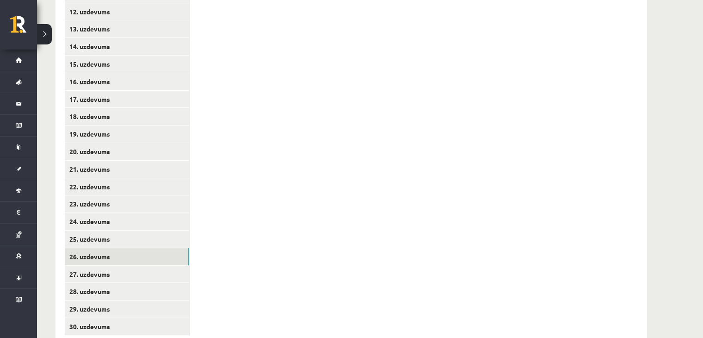
scroll to position [428, 0]
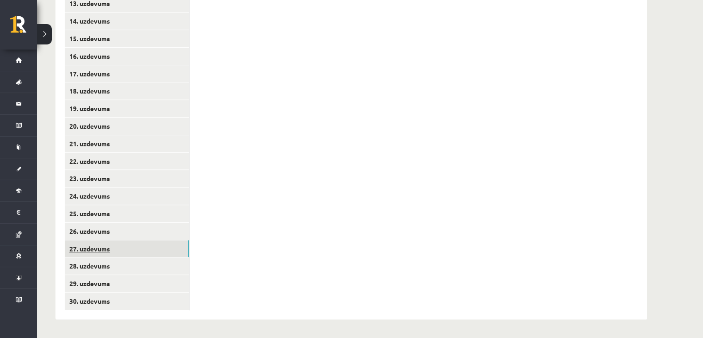
click at [134, 249] on link "27. uzdevums" at bounding box center [127, 248] width 124 height 17
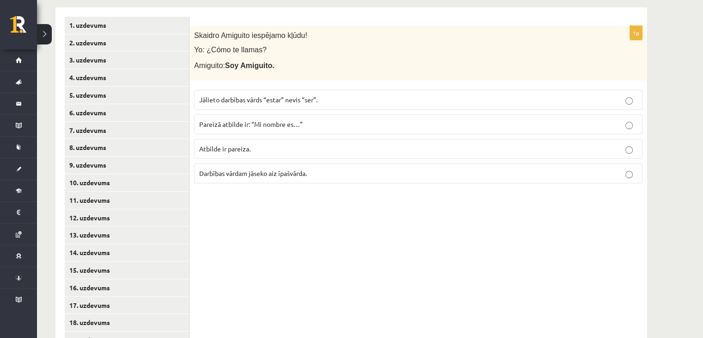
scroll to position [120, 0]
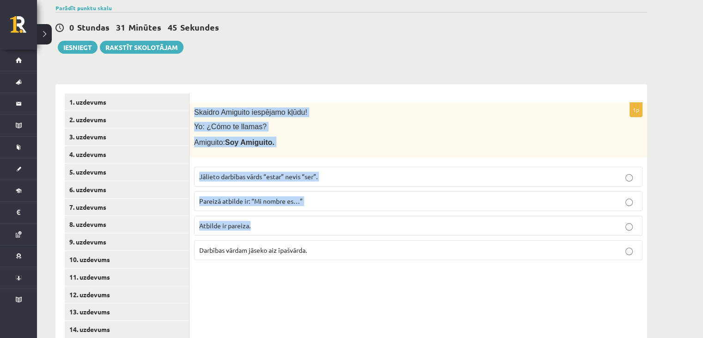
drag, startPoint x: 194, startPoint y: 110, endPoint x: 357, endPoint y: 203, distance: 187.6
click at [385, 233] on div "1p Skaidro Amiguito iespējamo kļūdu! Yo: ¿Cómo te llamas? Amiguito: Soy Amiguit…" at bounding box center [419, 185] width 458 height 165
click at [300, 113] on p "Skaidro Amiguito iespējamo kļūdu!" at bounding box center [395, 112] width 402 height 10
drag, startPoint x: 194, startPoint y: 111, endPoint x: 366, endPoint y: 265, distance: 231.2
click at [366, 265] on div "1p Skaidro Amiguito iespējamo kļūdu! Yo: ¿Cómo te llamas? Amiguito: Soy Amiguit…" at bounding box center [419, 185] width 458 height 165
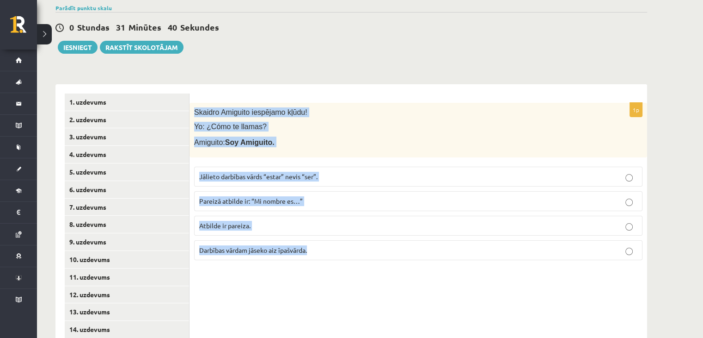
click at [328, 116] on p "Skaidro Amiguito iespējamo kļūdu!" at bounding box center [395, 112] width 402 height 10
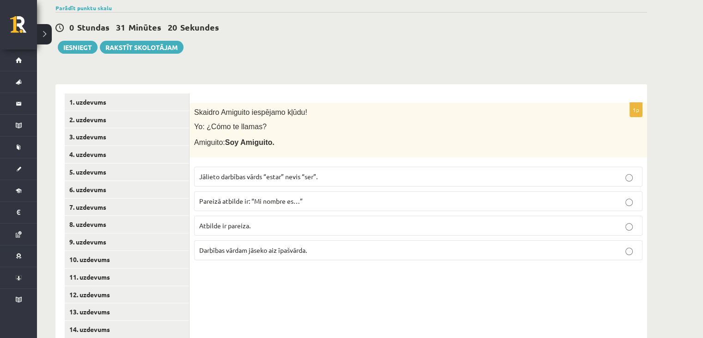
click at [269, 228] on p "Atbilde ir pareiza." at bounding box center [418, 226] width 438 height 10
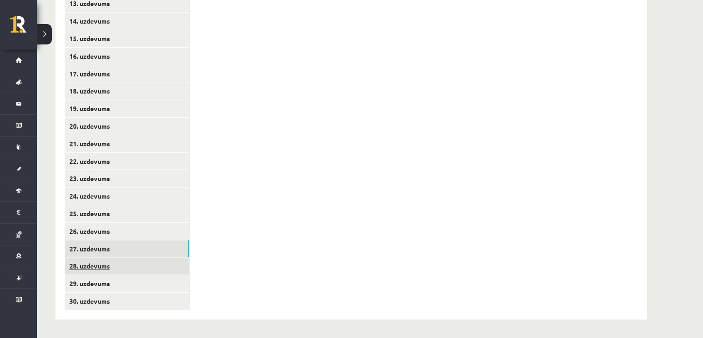
click at [166, 267] on link "28. uzdevums" at bounding box center [127, 265] width 124 height 17
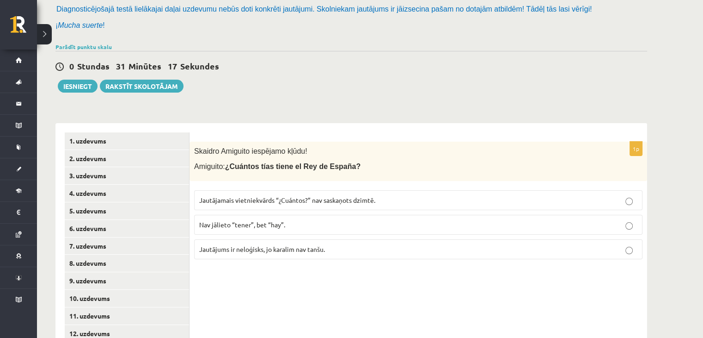
scroll to position [154, 0]
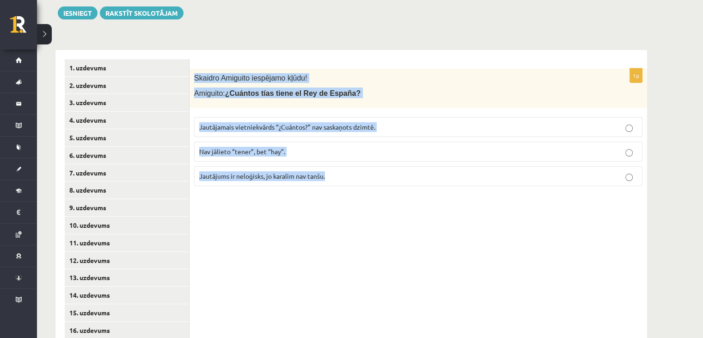
drag, startPoint x: 191, startPoint y: 77, endPoint x: 343, endPoint y: 172, distance: 178.5
click at [343, 172] on div "1p Skaidro Amiguito iespējamo kļūdu! Amiguito: ¿Cuántos tías tiene el Rey de Es…" at bounding box center [419, 130] width 458 height 125
click at [322, 84] on div "Skaidro Amiguito iespējamo kļūdu! Amiguito: ¿Cuántos tías tiene el Rey de Españ…" at bounding box center [419, 87] width 458 height 39
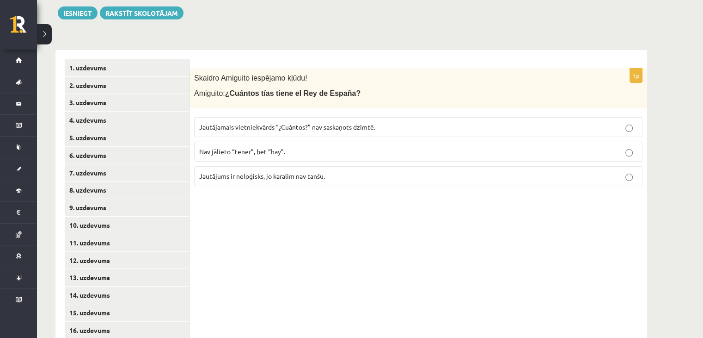
click at [297, 127] on span "Jautājamais vietniekvārds “¿Cuántos?” nav saskaņots dzimtē." at bounding box center [287, 127] width 176 height 8
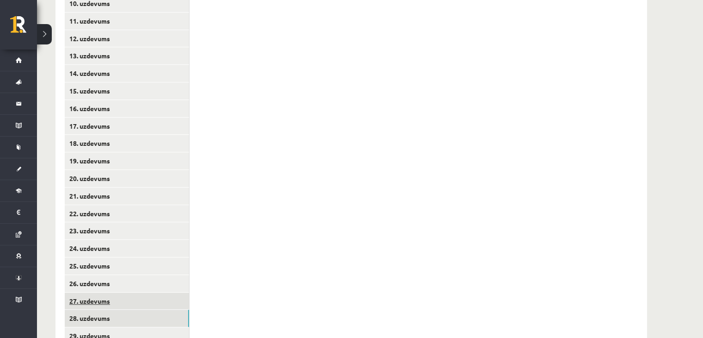
scroll to position [428, 0]
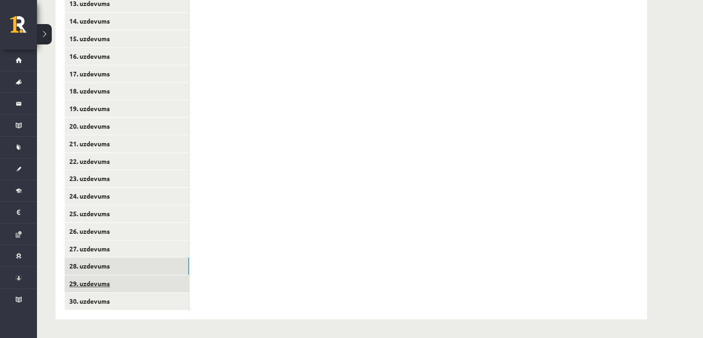
click at [174, 283] on link "29. uzdevums" at bounding box center [127, 283] width 124 height 17
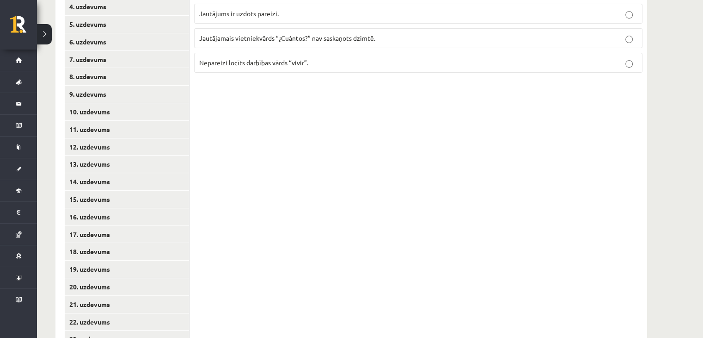
scroll to position [120, 0]
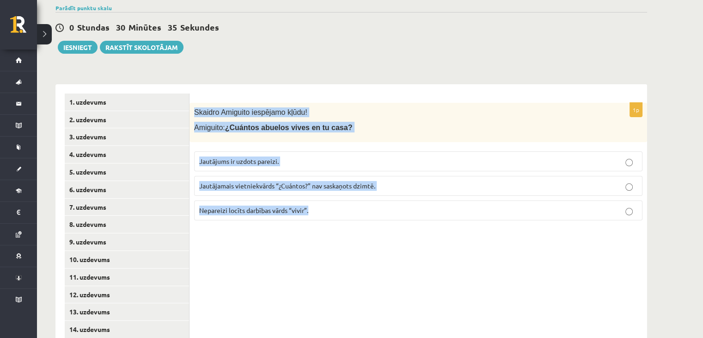
drag, startPoint x: 194, startPoint y: 111, endPoint x: 387, endPoint y: 224, distance: 223.0
click at [387, 224] on div "1p Skaidro Amiguito iespējamo kļūdu! Amiguito: ¿Cuántos abuelos vives en tu cas…" at bounding box center [419, 165] width 458 height 125
click at [269, 208] on span "Nepareizi locīts darbības vārds “vivir”." at bounding box center [253, 210] width 109 height 8
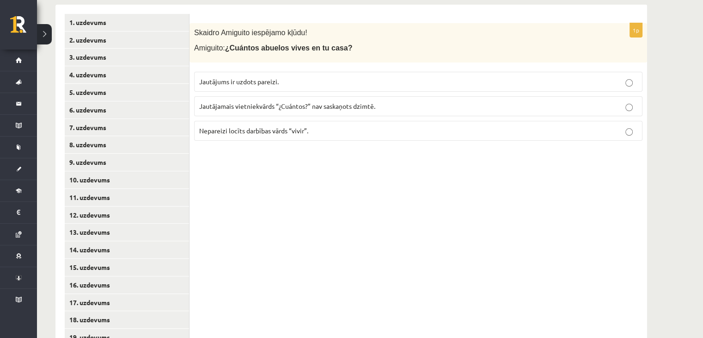
scroll to position [428, 0]
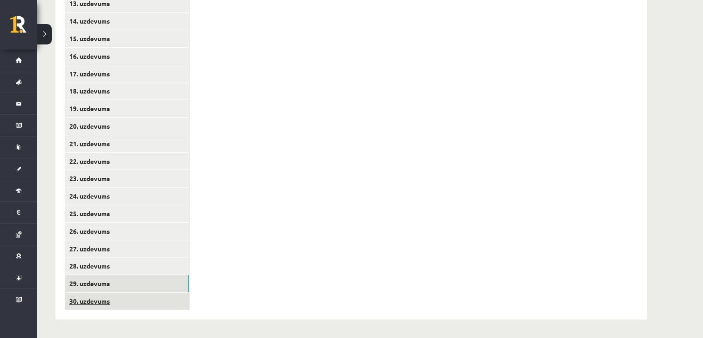
click at [162, 302] on link "30. uzdevums" at bounding box center [127, 300] width 124 height 17
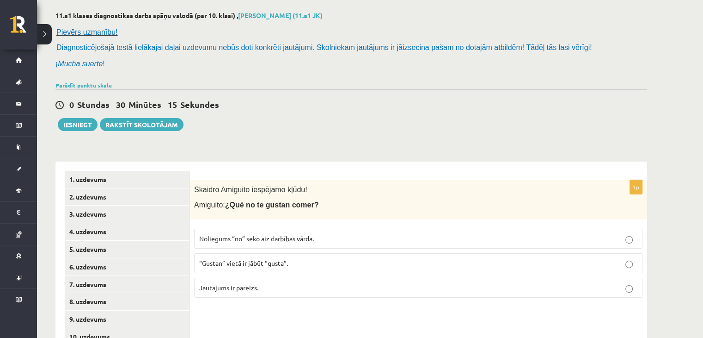
scroll to position [120, 0]
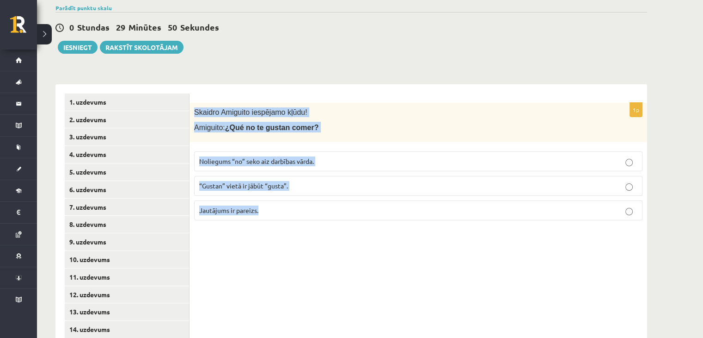
drag, startPoint x: 221, startPoint y: 144, endPoint x: 283, endPoint y: 158, distance: 64.4
click at [307, 226] on div "1p Skaidro Amiguito iespējamo kļūdu! Amiguito: ¿Qué no te gustan comer? Noliegu…" at bounding box center [419, 165] width 458 height 125
click at [305, 123] on p "Amiguito: ¿Qué no te gustan comer?" at bounding box center [395, 127] width 402 height 11
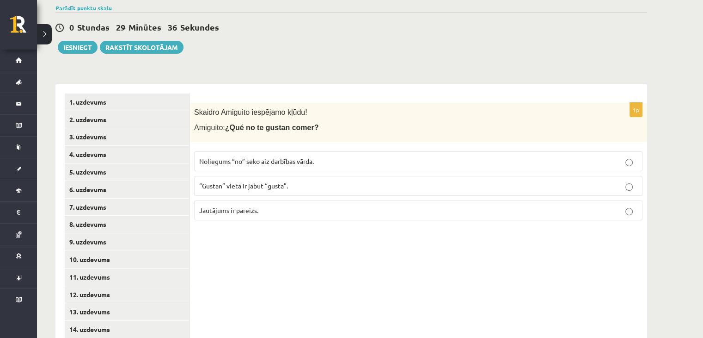
click at [284, 184] on span "“Gustan” vietā ir jābūt “gusta”." at bounding box center [243, 185] width 89 height 8
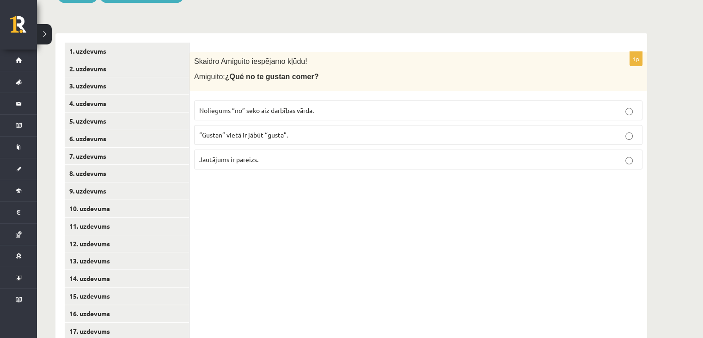
scroll to position [0, 0]
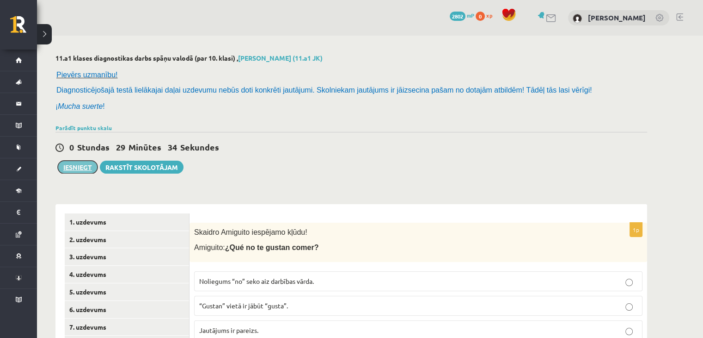
click at [73, 161] on button "Iesniegt" at bounding box center [78, 166] width 40 height 13
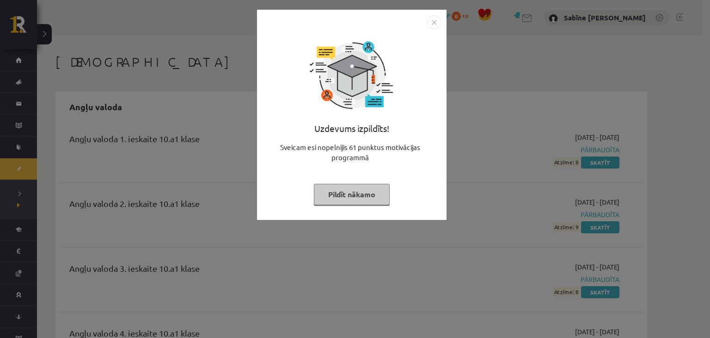
click at [368, 191] on button "Pildīt nākamo" at bounding box center [352, 194] width 76 height 21
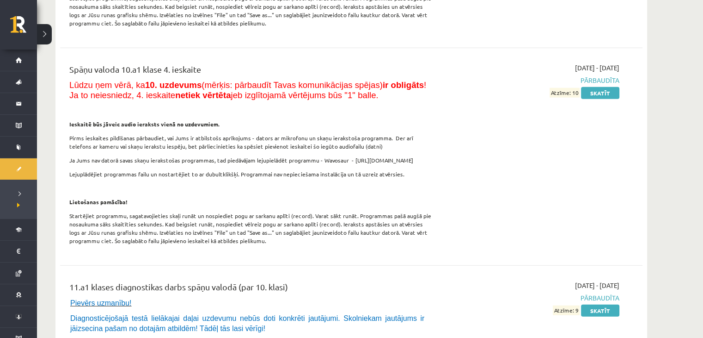
scroll to position [5780, 0]
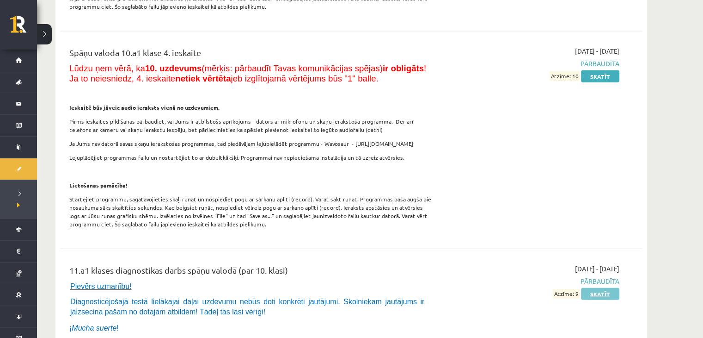
click at [592, 288] on link "Skatīt" at bounding box center [600, 294] width 38 height 12
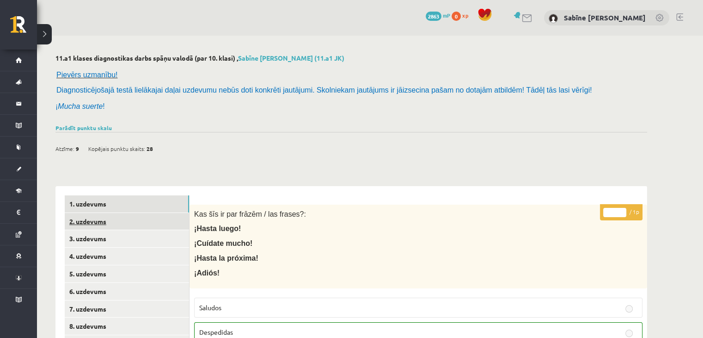
click at [156, 218] on link "2. uzdevums" at bounding box center [127, 221] width 124 height 17
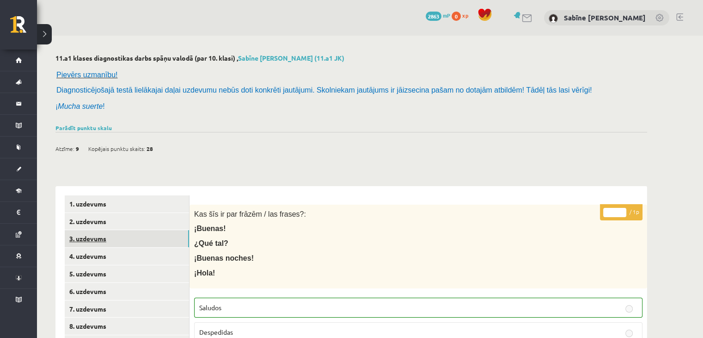
click at [166, 237] on link "3. uzdevums" at bounding box center [127, 238] width 124 height 17
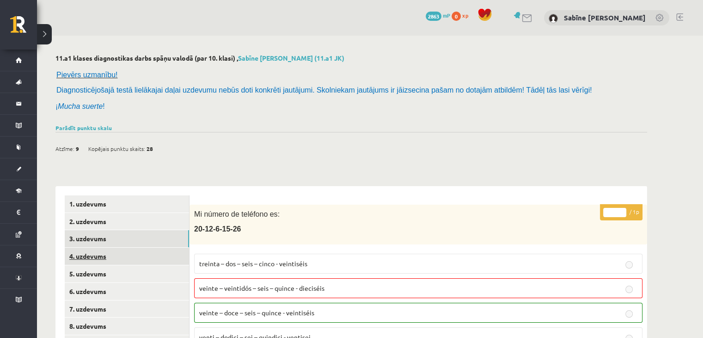
click at [159, 252] on link "4. uzdevums" at bounding box center [127, 255] width 124 height 17
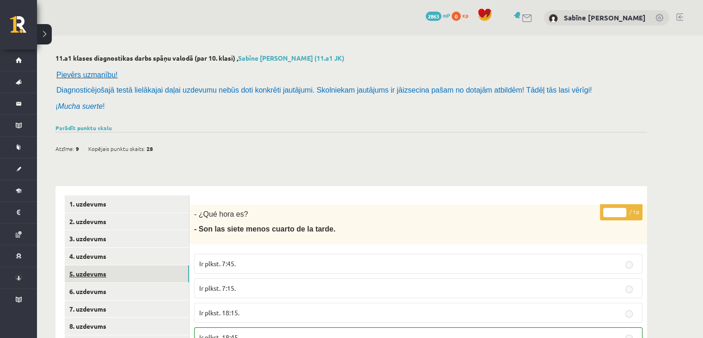
click at [163, 268] on link "5. uzdevums" at bounding box center [127, 273] width 124 height 17
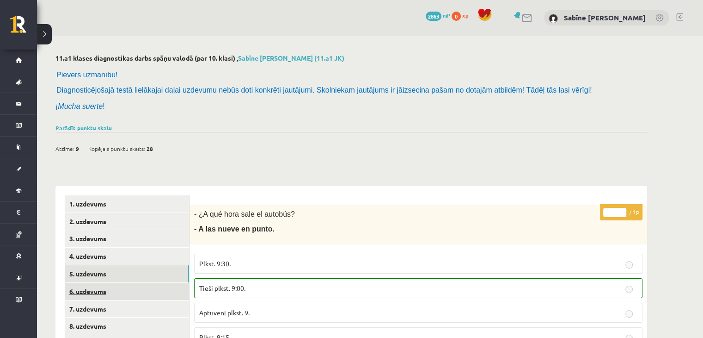
click at [165, 289] on link "6. uzdevums" at bounding box center [127, 291] width 124 height 17
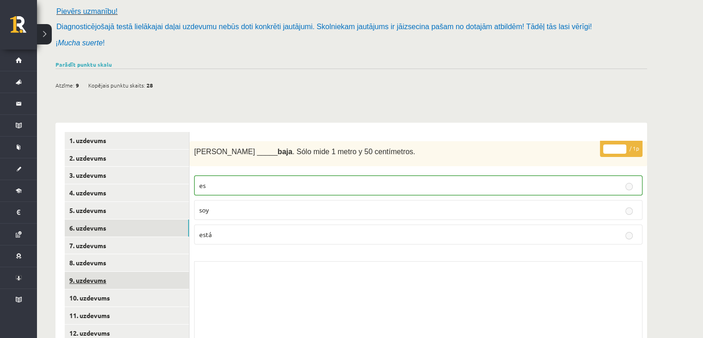
scroll to position [77, 0]
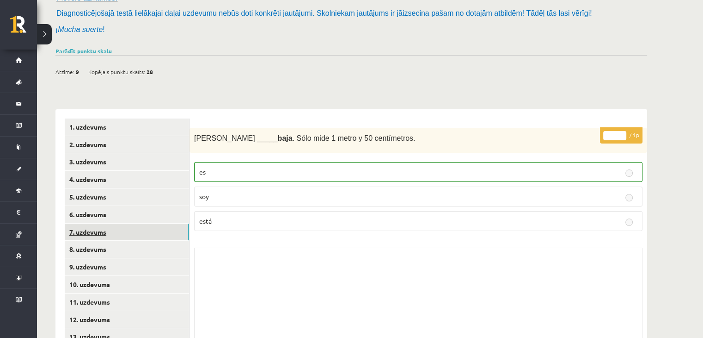
click at [160, 234] on link "7. uzdevums" at bounding box center [127, 231] width 124 height 17
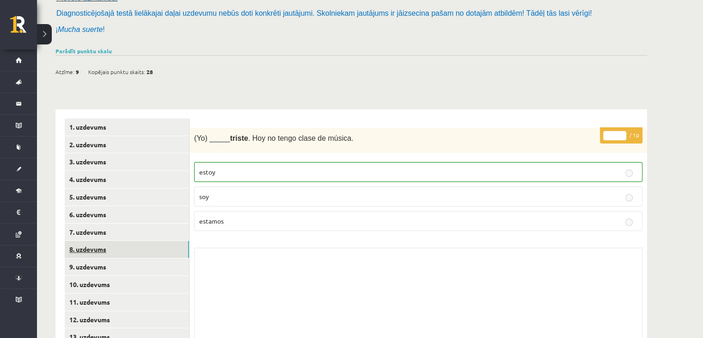
click at [160, 246] on link "8. uzdevums" at bounding box center [127, 248] width 124 height 17
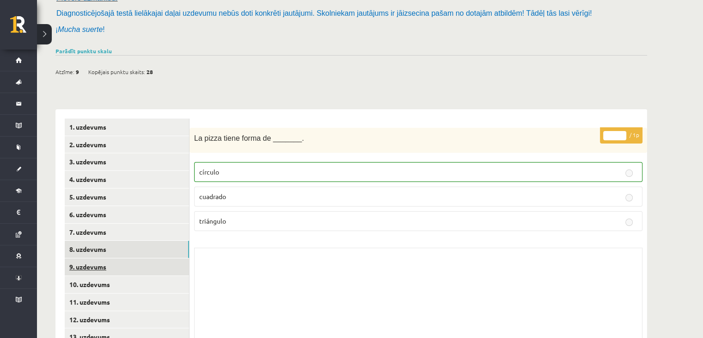
click at [161, 269] on link "9. uzdevums" at bounding box center [127, 266] width 124 height 17
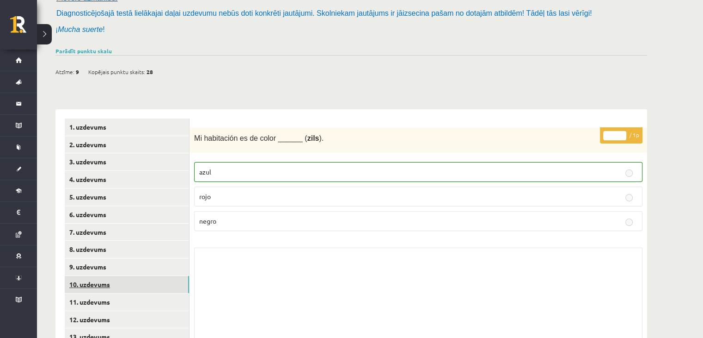
click at [165, 276] on link "10. uzdevums" at bounding box center [127, 284] width 124 height 17
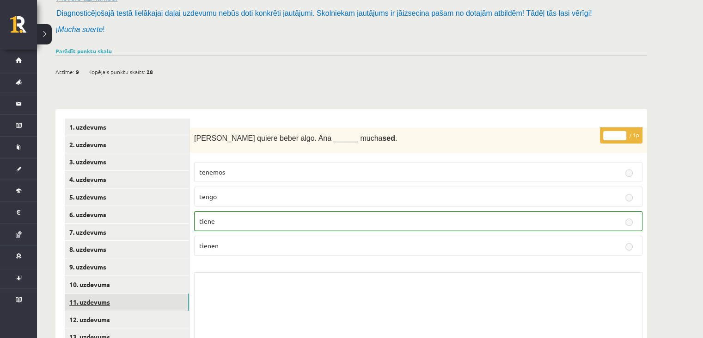
click at [152, 303] on link "11. uzdevums" at bounding box center [127, 301] width 124 height 17
click at [154, 315] on link "12. uzdevums" at bounding box center [127, 319] width 124 height 17
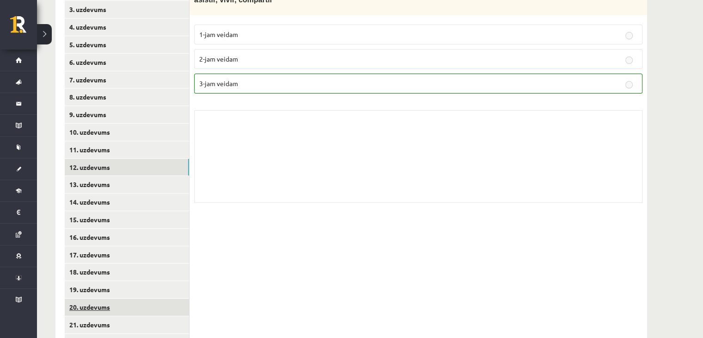
scroll to position [231, 0]
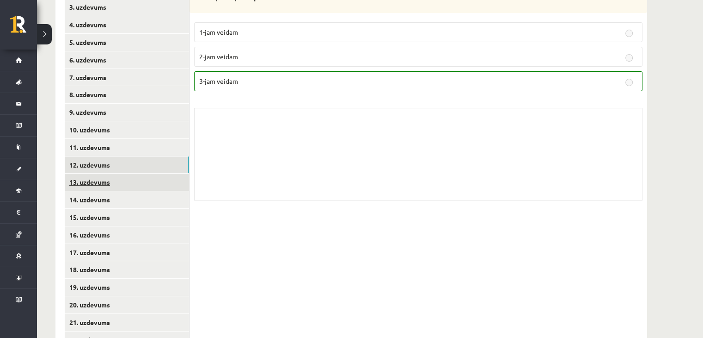
click at [142, 183] on link "13. uzdevums" at bounding box center [127, 181] width 124 height 17
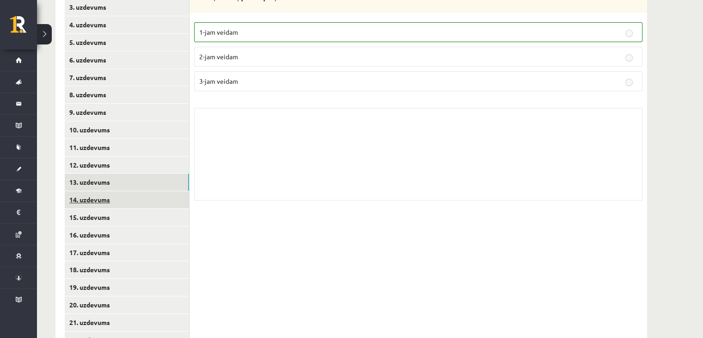
click at [148, 197] on link "14. uzdevums" at bounding box center [127, 199] width 124 height 17
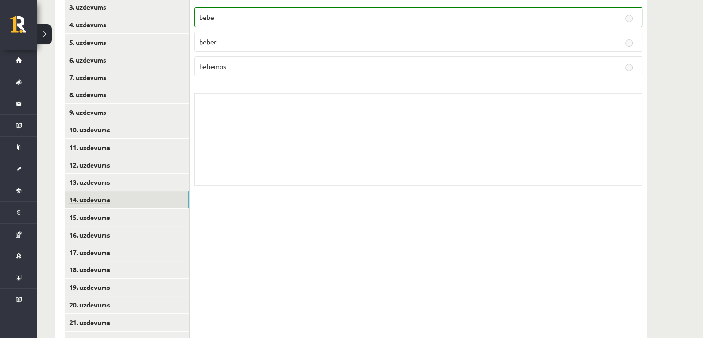
click at [148, 207] on link "14. uzdevums" at bounding box center [127, 199] width 124 height 17
click at [150, 227] on link "16. uzdevums" at bounding box center [127, 234] width 124 height 17
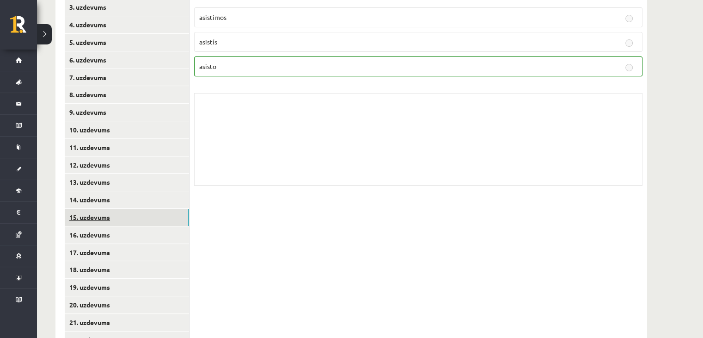
click at [148, 212] on link "15. uzdevums" at bounding box center [127, 217] width 124 height 17
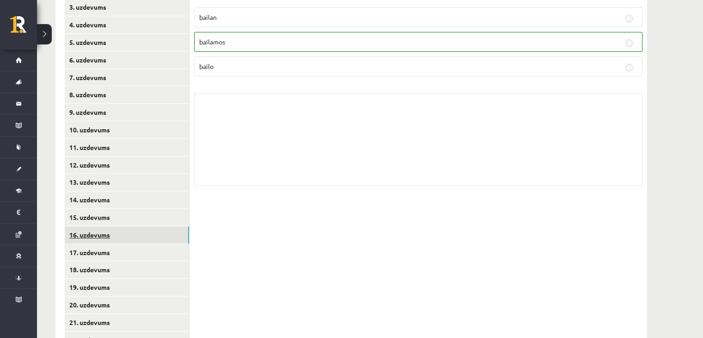
click at [147, 238] on link "16. uzdevums" at bounding box center [127, 234] width 124 height 17
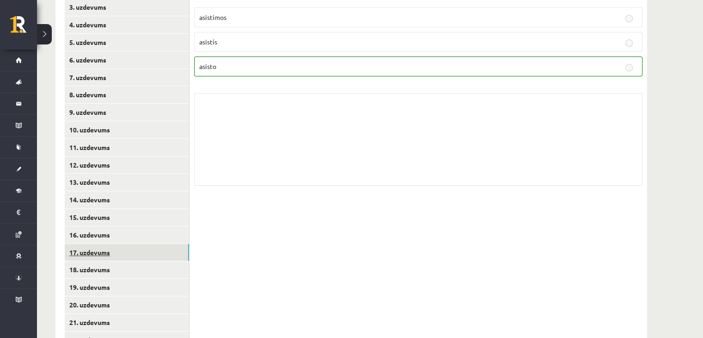
click at [146, 247] on link "17. uzdevums" at bounding box center [127, 252] width 124 height 17
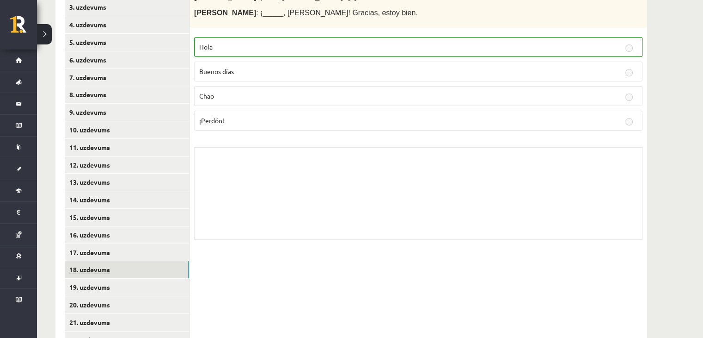
click at [144, 265] on link "18. uzdevums" at bounding box center [127, 269] width 124 height 17
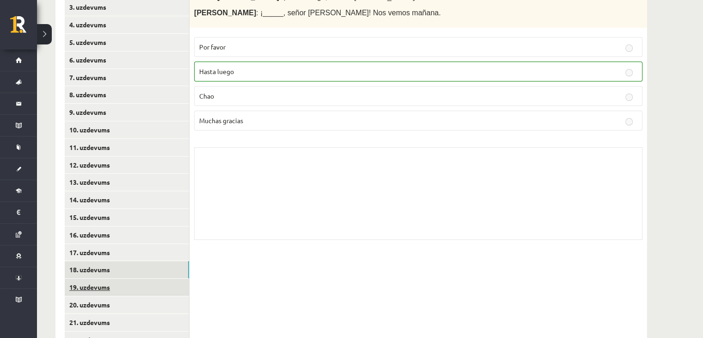
click at [146, 282] on link "19. uzdevums" at bounding box center [127, 286] width 124 height 17
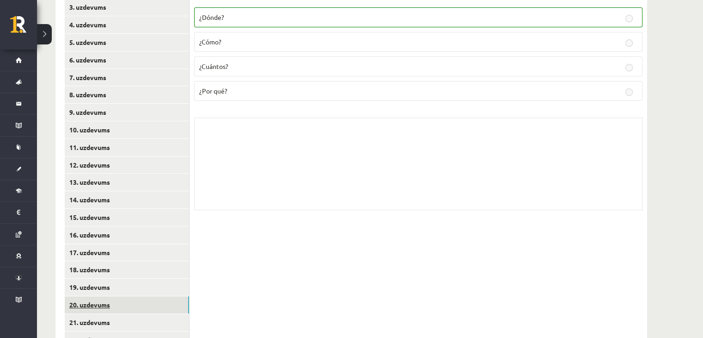
click at [150, 296] on link "20. uzdevums" at bounding box center [127, 304] width 124 height 17
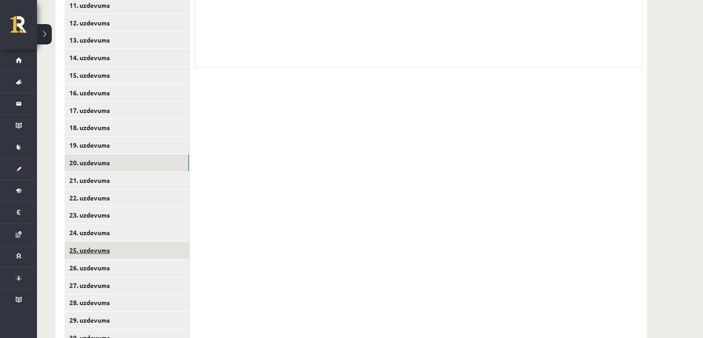
scroll to position [385, 0]
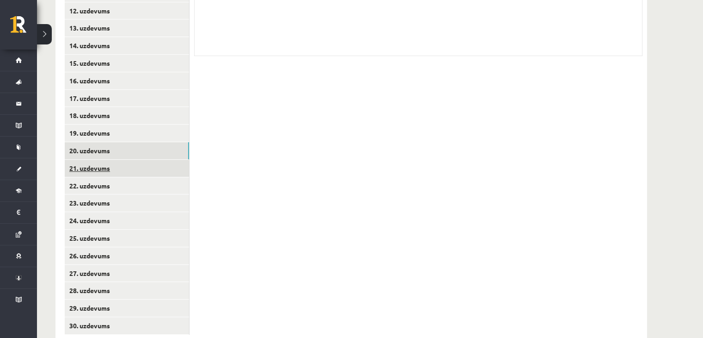
click at [137, 166] on link "21. uzdevums" at bounding box center [127, 168] width 124 height 17
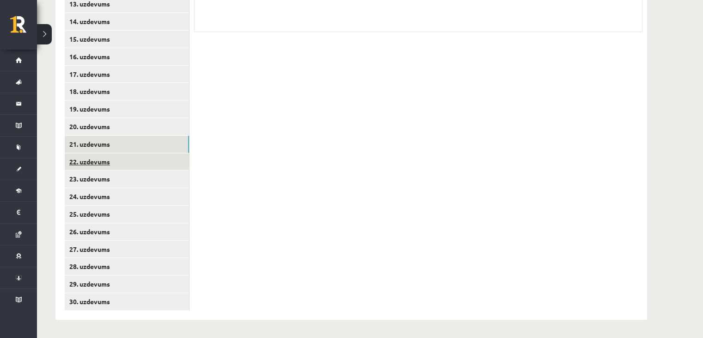
click at [169, 157] on link "22. uzdevums" at bounding box center [127, 161] width 124 height 17
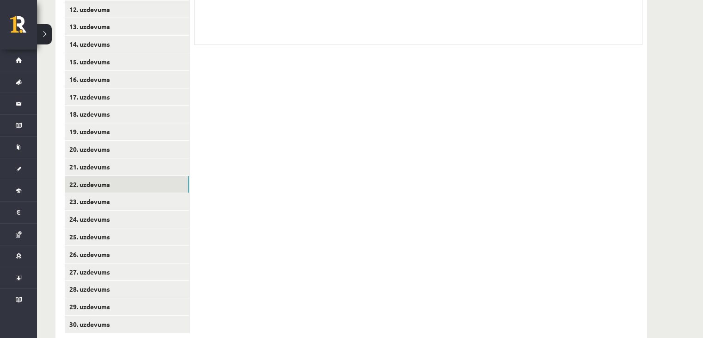
scroll to position [409, 0]
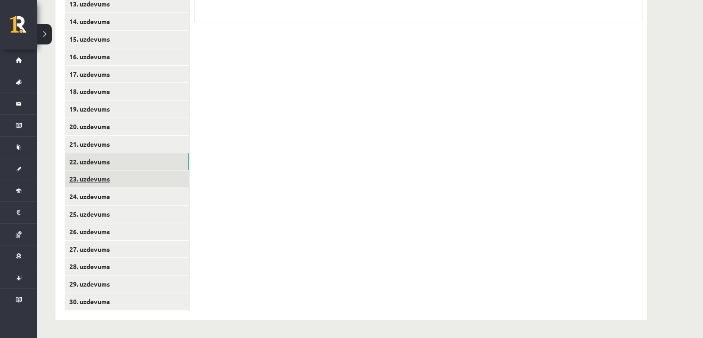
click at [155, 182] on link "23. uzdevums" at bounding box center [127, 178] width 124 height 17
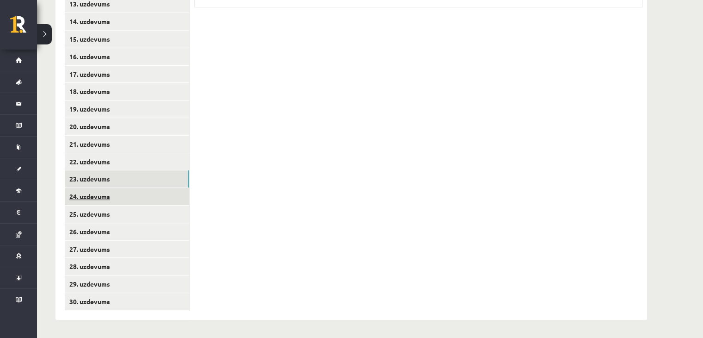
click at [164, 197] on link "24. uzdevums" at bounding box center [127, 196] width 124 height 17
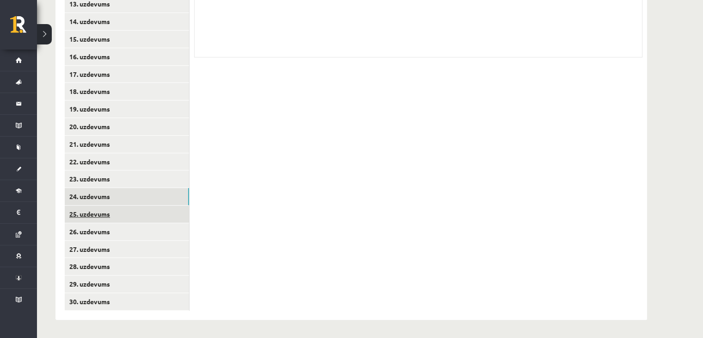
click at [166, 208] on link "25. uzdevums" at bounding box center [127, 213] width 124 height 17
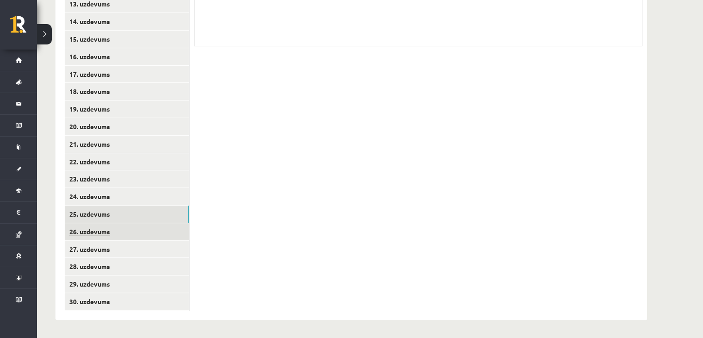
click at [152, 232] on link "26. uzdevums" at bounding box center [127, 231] width 124 height 17
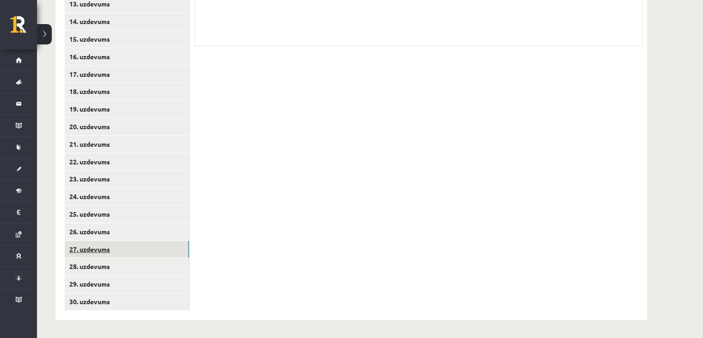
click at [175, 252] on link "27. uzdevums" at bounding box center [127, 248] width 124 height 17
drag, startPoint x: 181, startPoint y: 263, endPoint x: 211, endPoint y: 263, distance: 30.1
click at [180, 263] on link "28. uzdevums" at bounding box center [127, 266] width 124 height 17
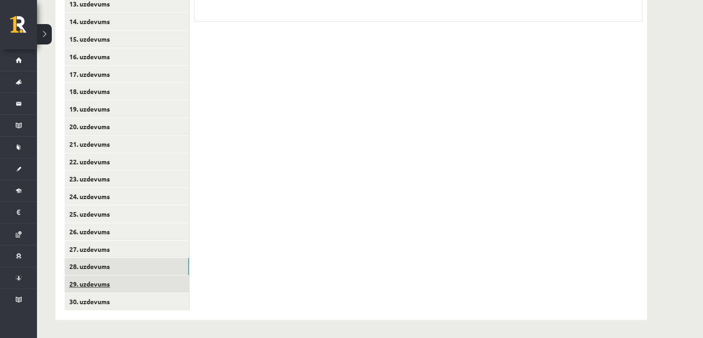
click at [147, 283] on link "29. uzdevums" at bounding box center [127, 283] width 124 height 17
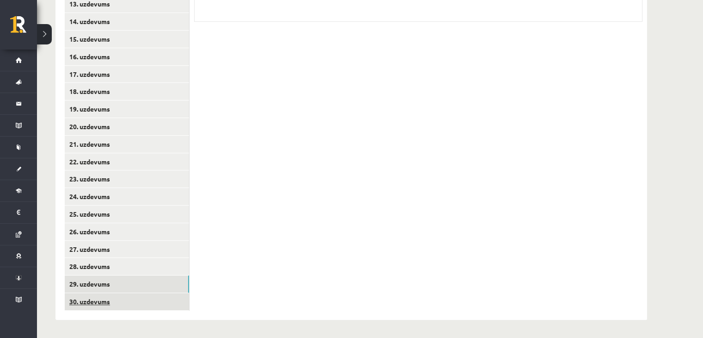
click at [142, 301] on link "30. uzdevums" at bounding box center [127, 301] width 124 height 17
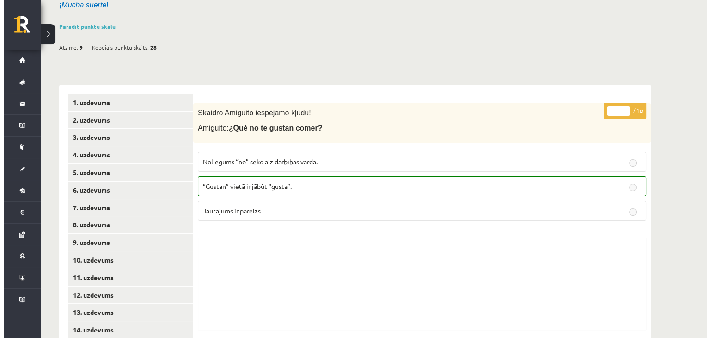
scroll to position [0, 0]
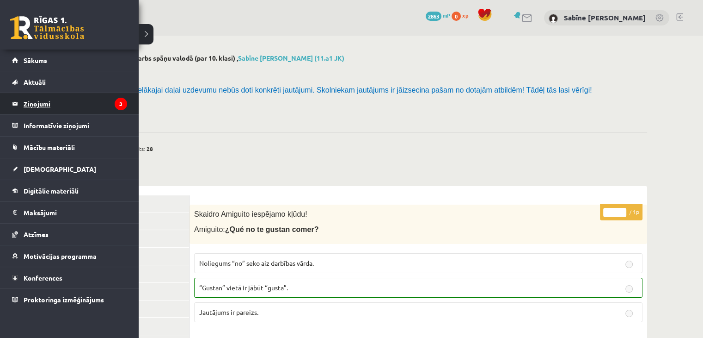
click at [61, 101] on legend "Ziņojumi 3" at bounding box center [76, 103] width 104 height 21
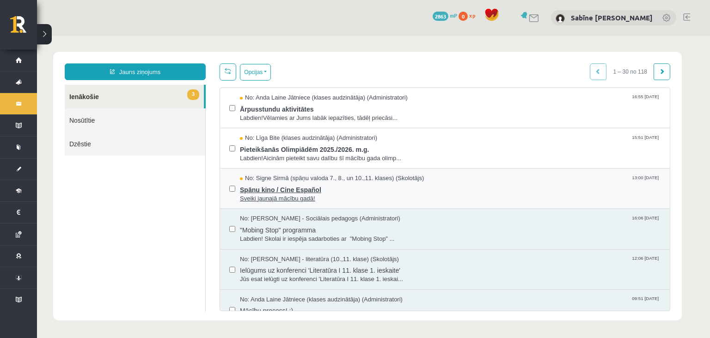
click at [311, 183] on span "Spāņu kino / Cine Español" at bounding box center [450, 189] width 421 height 12
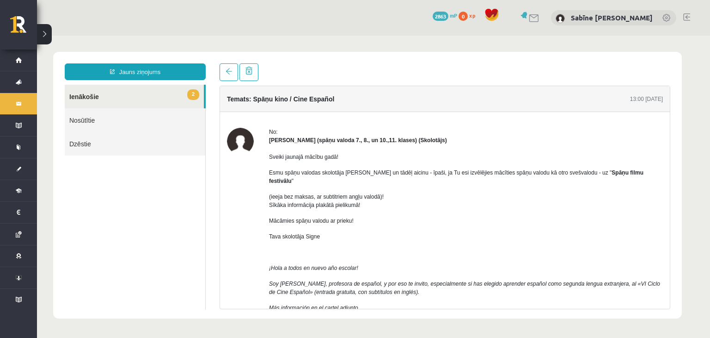
click at [170, 100] on link "2 Ienākošie" at bounding box center [134, 97] width 139 height 24
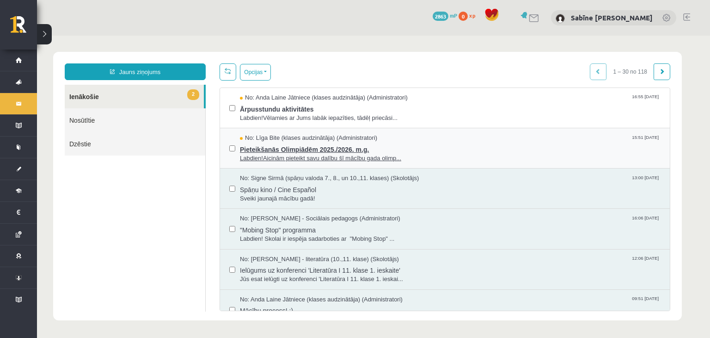
click at [276, 147] on span "Pieteikšanās Olimpiādēm 2025./2026. m.g." at bounding box center [450, 148] width 421 height 12
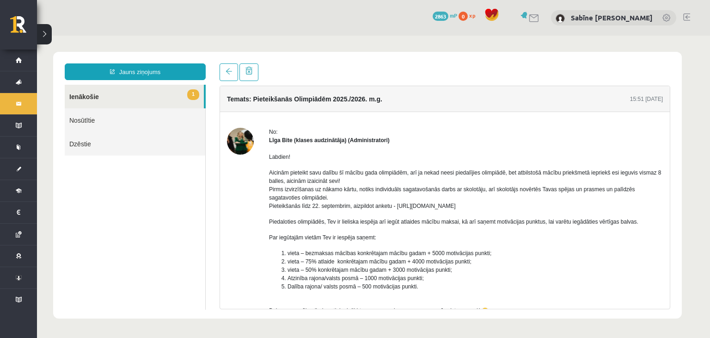
drag, startPoint x: 395, startPoint y: 205, endPoint x: 500, endPoint y: 204, distance: 104.5
click at [500, 204] on p "Aicinām pieteikt savu dalību šī mācību gada olimpiādēm, arī ja nekad neesi pied…" at bounding box center [466, 189] width 394 height 42
copy p "https://forms.gle/uvbsV5jHMTRw2rFV9"
click at [499, 200] on p "Aicinām pieteikt savu dalību šī mācību gada olimpiādēm, arī ja nekad neesi pied…" at bounding box center [466, 189] width 394 height 42
click at [142, 90] on link "1 Ienākošie" at bounding box center [134, 97] width 139 height 24
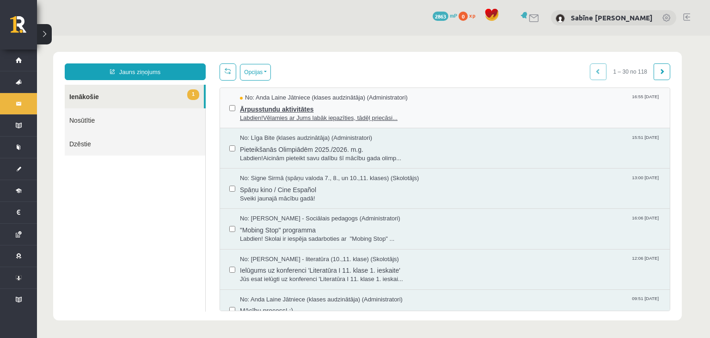
click at [265, 105] on span "Ārpusstundu aktivitātes" at bounding box center [450, 108] width 421 height 12
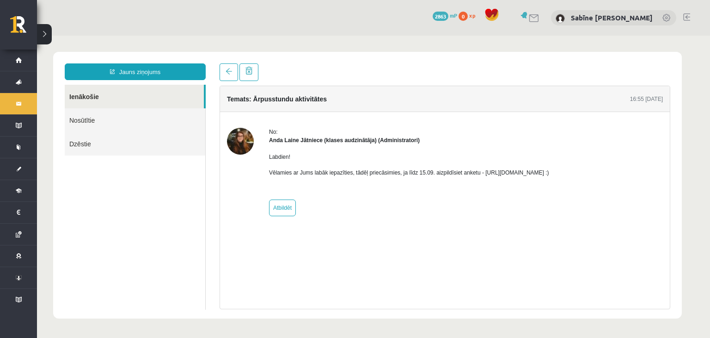
drag, startPoint x: 479, startPoint y: 172, endPoint x: 579, endPoint y: 172, distance: 100.3
click at [549, 172] on p "Vēlamies ar Jums labāk iepazīties, tādēļ priecāsimies, ja līdz 15.09. aizpildīs…" at bounding box center [409, 172] width 280 height 8
copy p "https://forms.gle/mVxkUEapGFxHM7hU7"
click at [543, 180] on div "Labdien! Vēlamies ar Jums labāk iepazīties, tādēļ priecāsimies, ja līdz 15.09. …" at bounding box center [409, 168] width 280 height 48
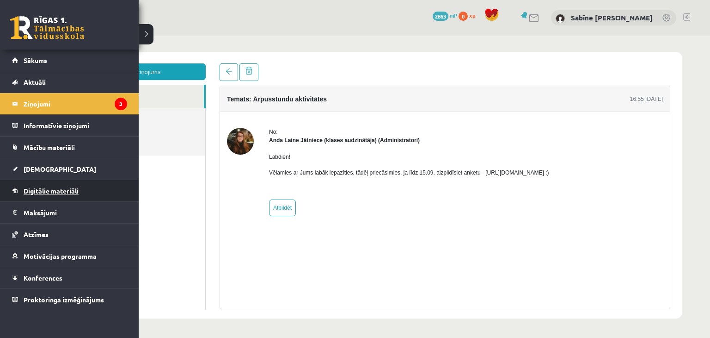
click at [62, 190] on span "Digitālie materiāli" at bounding box center [51, 190] width 55 height 8
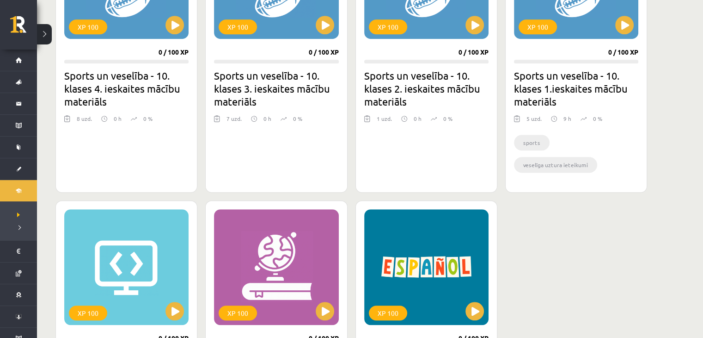
scroll to position [566, 0]
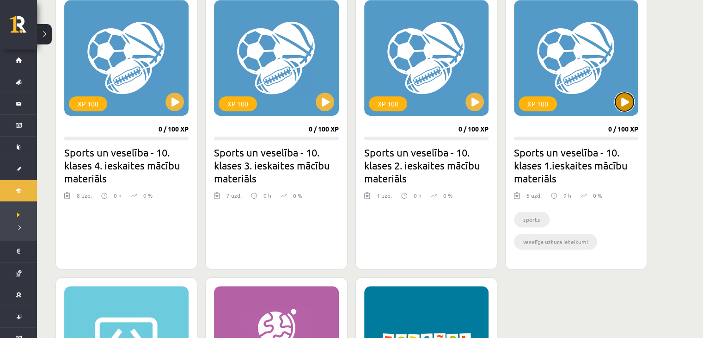
click at [624, 101] on button at bounding box center [625, 101] width 18 height 18
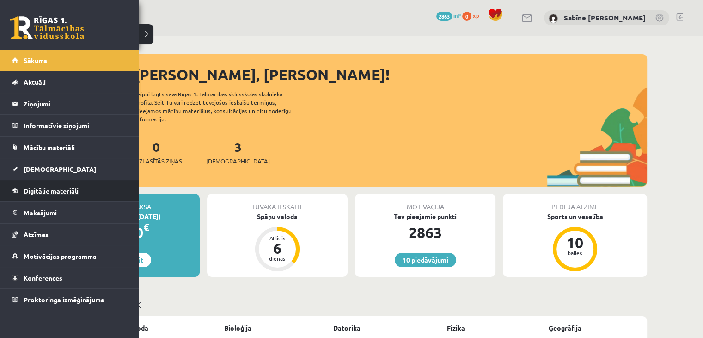
click at [49, 189] on span "Digitālie materiāli" at bounding box center [51, 190] width 55 height 8
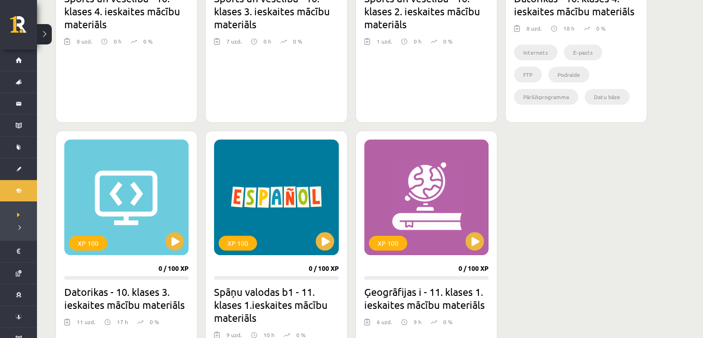
scroll to position [770, 0]
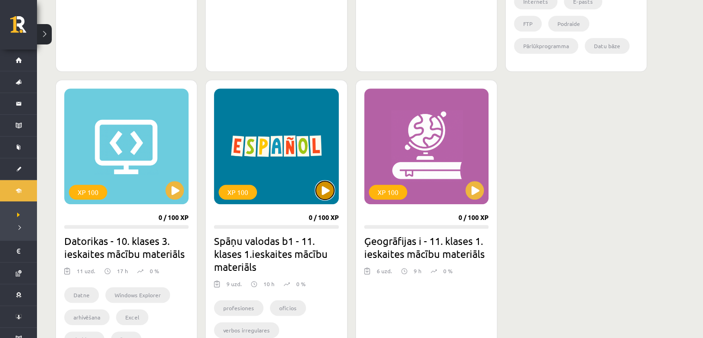
click at [327, 189] on button at bounding box center [325, 190] width 18 height 18
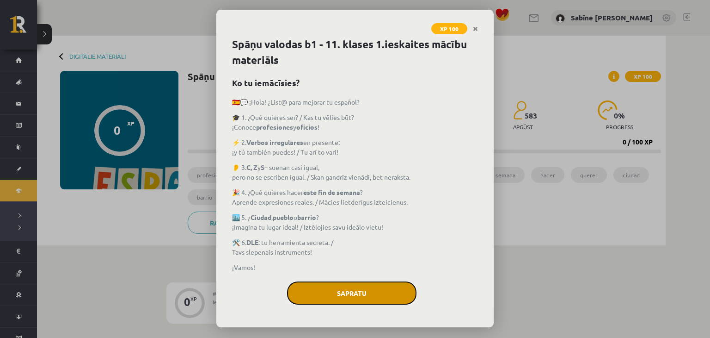
click at [349, 293] on button "Sapratu" at bounding box center [351, 292] width 129 height 23
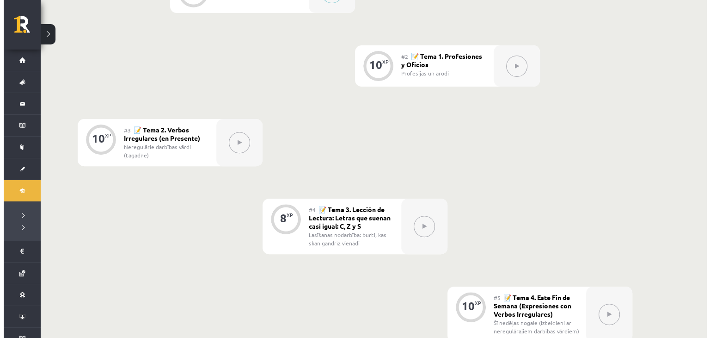
scroll to position [231, 0]
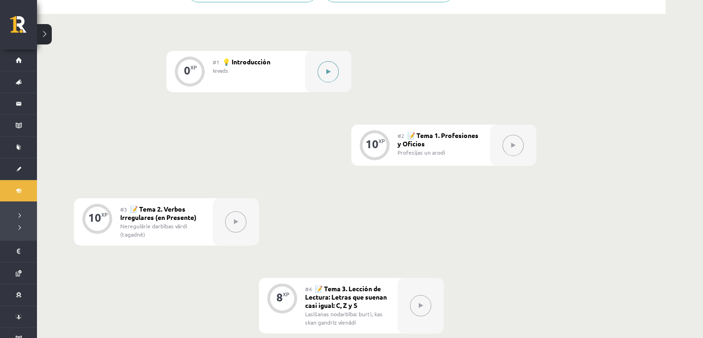
click at [323, 73] on button at bounding box center [328, 71] width 21 height 21
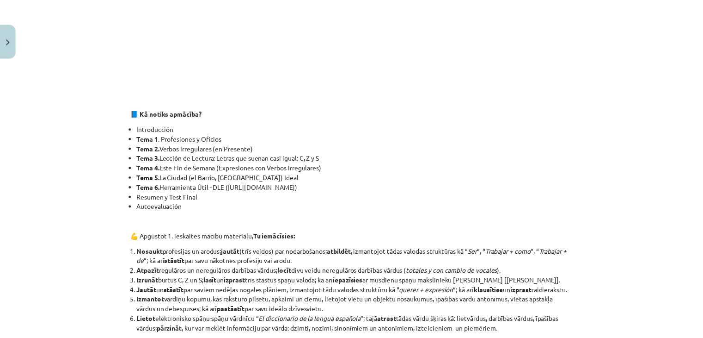
scroll to position [539, 0]
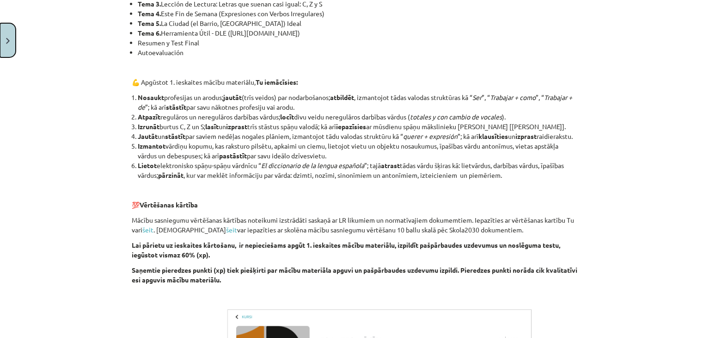
click at [7, 50] on button "Close" at bounding box center [8, 40] width 16 height 34
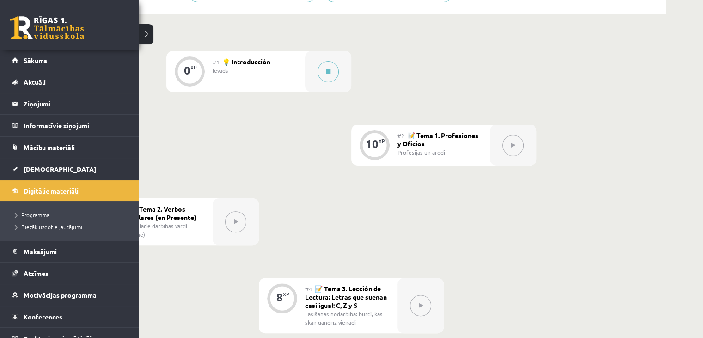
click at [44, 189] on span "Digitālie materiāli" at bounding box center [51, 190] width 55 height 8
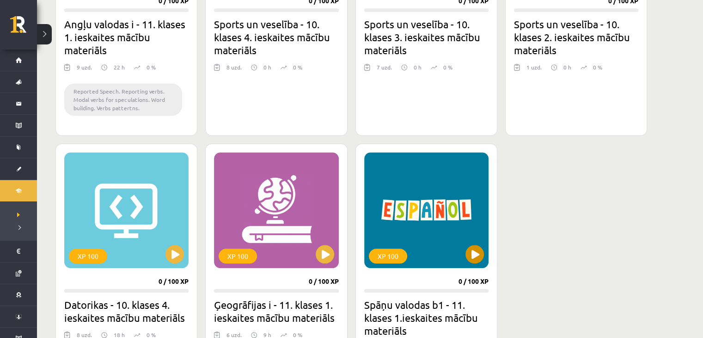
scroll to position [770, 0]
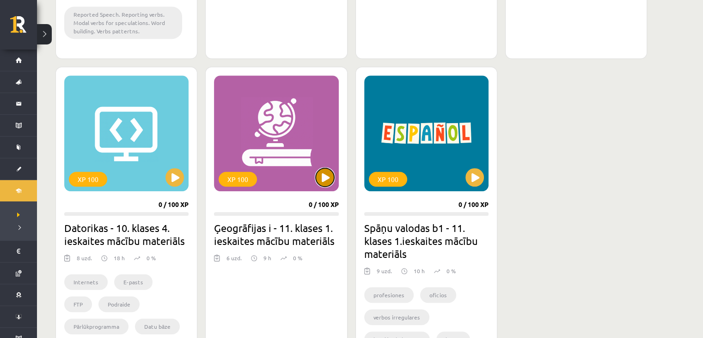
click at [324, 178] on button at bounding box center [325, 177] width 18 height 18
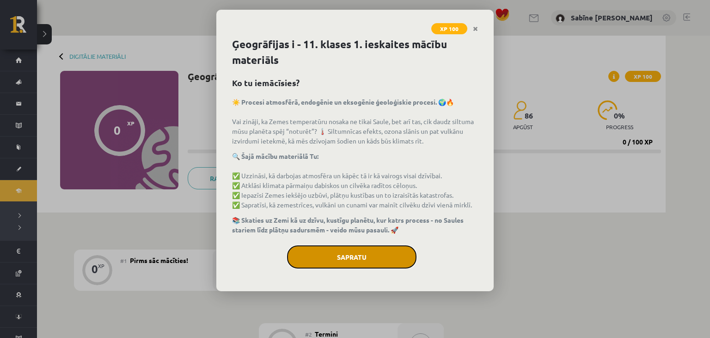
click at [376, 252] on button "Sapratu" at bounding box center [351, 256] width 129 height 23
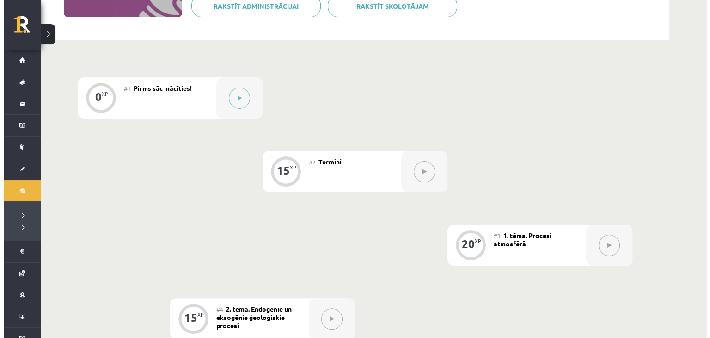
scroll to position [154, 0]
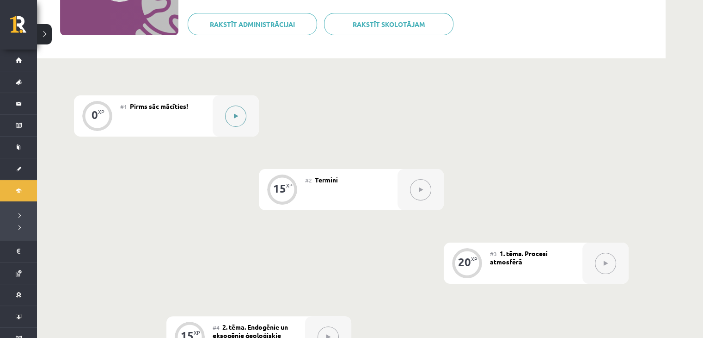
click at [239, 120] on button at bounding box center [235, 115] width 21 height 21
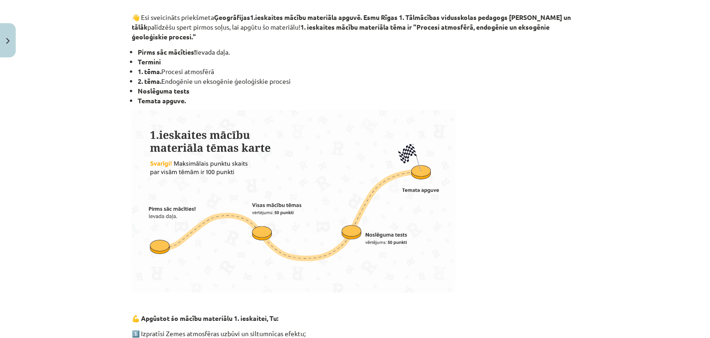
scroll to position [0, 0]
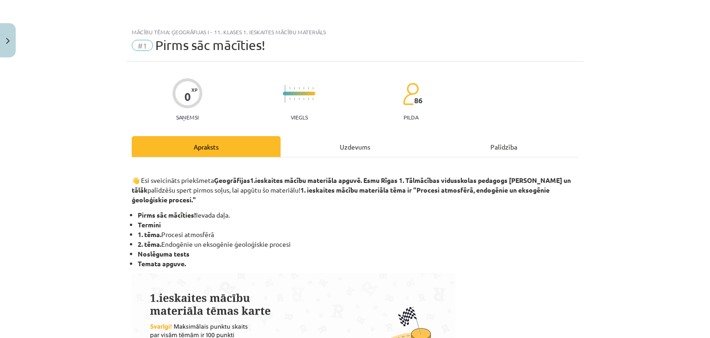
click at [350, 145] on div "Uzdevums" at bounding box center [355, 146] width 149 height 21
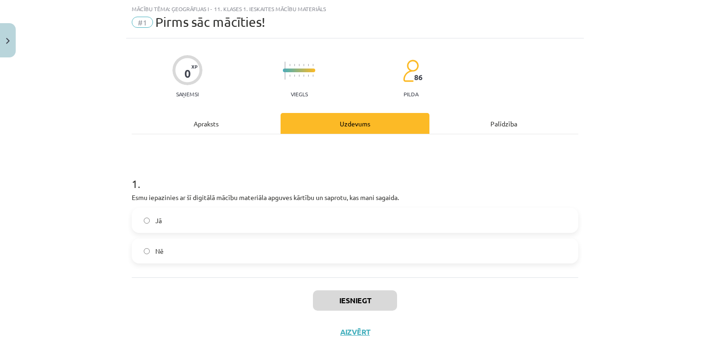
click at [353, 215] on label "Jā" at bounding box center [355, 220] width 445 height 23
click at [363, 300] on button "Iesniegt" at bounding box center [355, 300] width 84 height 20
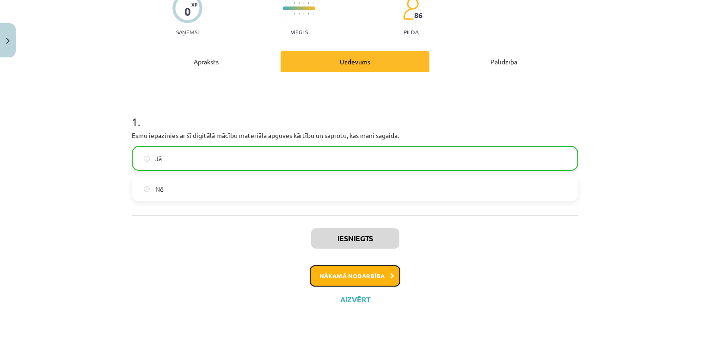
click at [363, 280] on button "Nākamā nodarbība" at bounding box center [355, 275] width 91 height 21
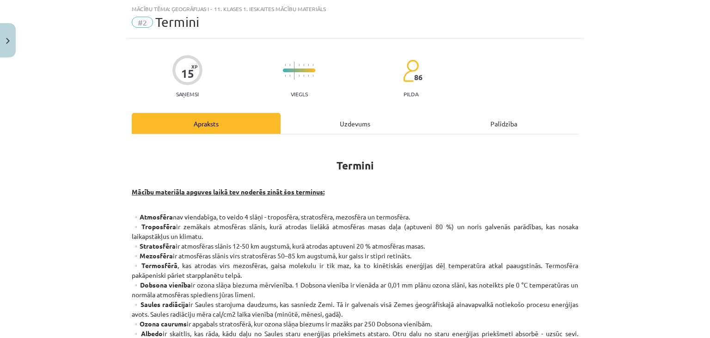
click at [331, 126] on div "Uzdevums" at bounding box center [355, 123] width 149 height 21
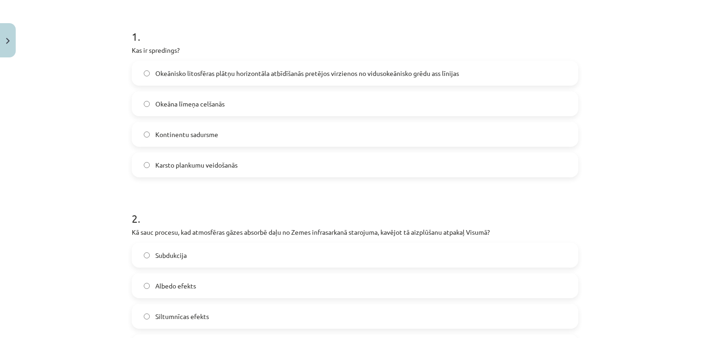
scroll to position [0, 0]
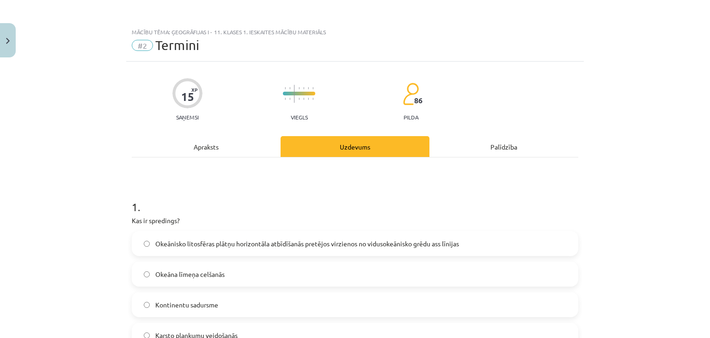
click at [242, 148] on div "Apraksts" at bounding box center [206, 146] width 149 height 21
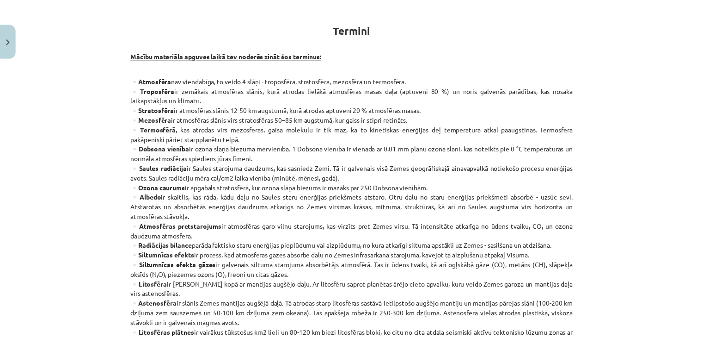
scroll to position [144, 0]
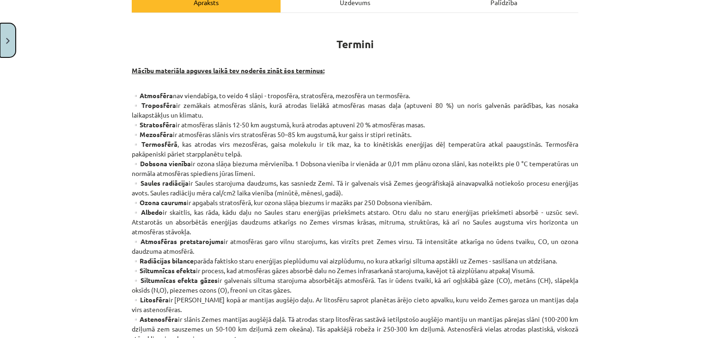
click at [6, 41] on img "Close" at bounding box center [8, 41] width 4 height 6
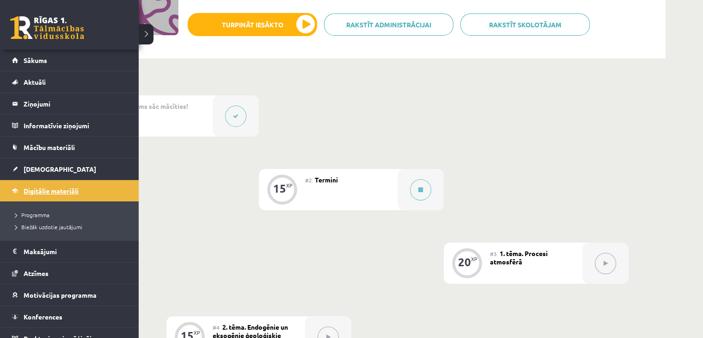
click at [15, 190] on link "Digitālie materiāli" at bounding box center [69, 190] width 115 height 21
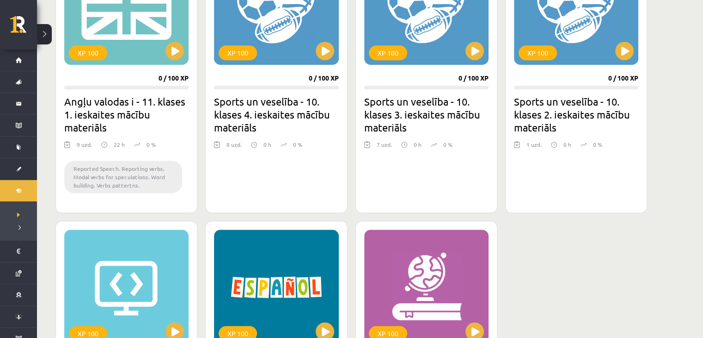
scroll to position [539, 0]
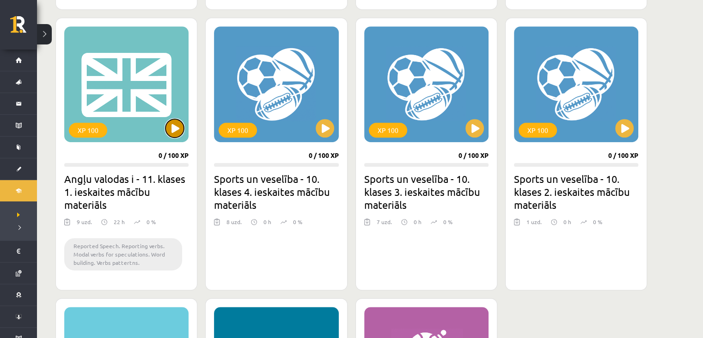
click at [174, 119] on button at bounding box center [175, 128] width 18 height 18
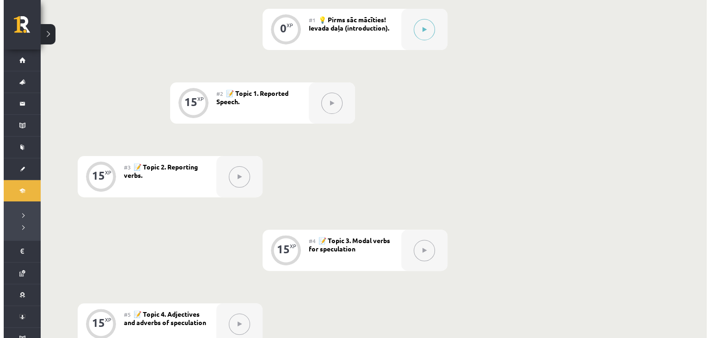
scroll to position [174, 0]
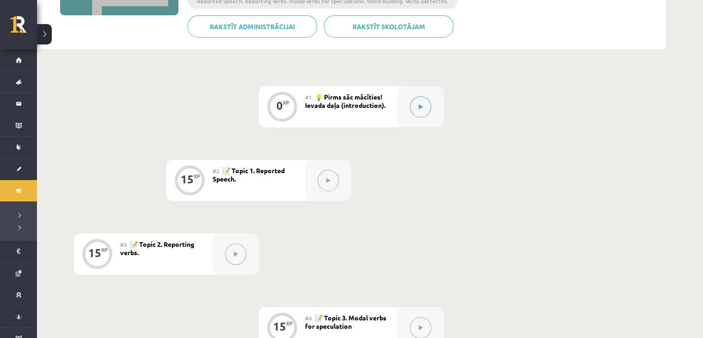
click at [417, 104] on button at bounding box center [420, 106] width 21 height 21
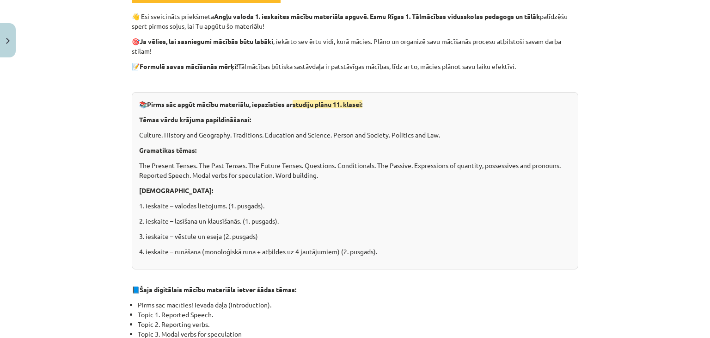
scroll to position [231, 0]
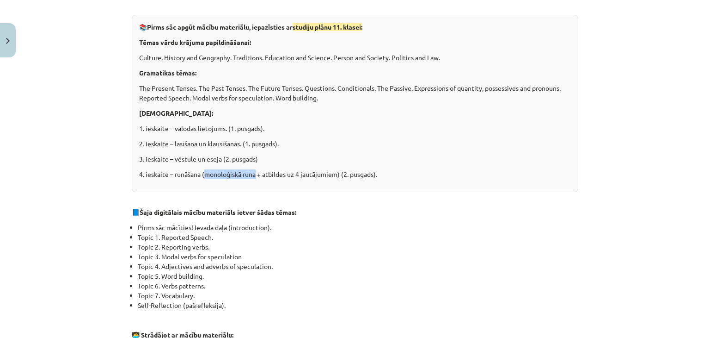
drag, startPoint x: 202, startPoint y: 174, endPoint x: 253, endPoint y: 177, distance: 51.8
click at [253, 177] on p "4. ieskaite – runāšana (monoloģiskā runa + atbildes uz 4 jautājumiem) (2. pusga…" at bounding box center [355, 174] width 432 height 10
copy p "monoloģiskā runa"
drag, startPoint x: 276, startPoint y: 158, endPoint x: 361, endPoint y: 113, distance: 96.0
click at [276, 157] on p "3. ieskaite – vēstule un eseja (2. pusgads)" at bounding box center [355, 159] width 432 height 10
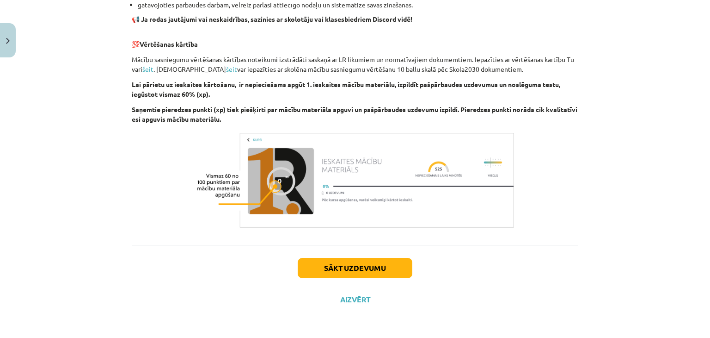
scroll to position [634, 0]
click at [350, 271] on button "Sākt uzdevumu" at bounding box center [355, 268] width 115 height 20
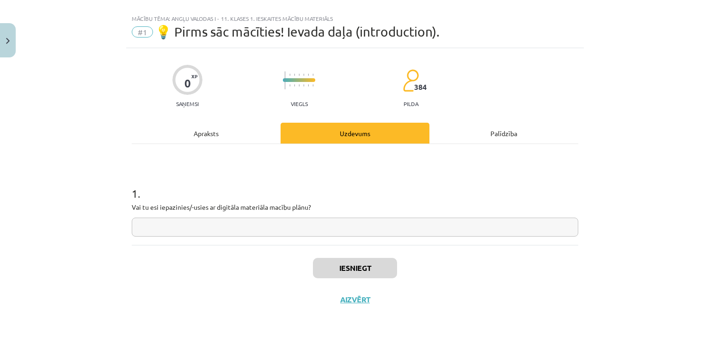
click at [385, 226] on input "text" at bounding box center [355, 226] width 447 height 19
type input "**"
click at [378, 267] on button "Iesniegt" at bounding box center [355, 268] width 84 height 20
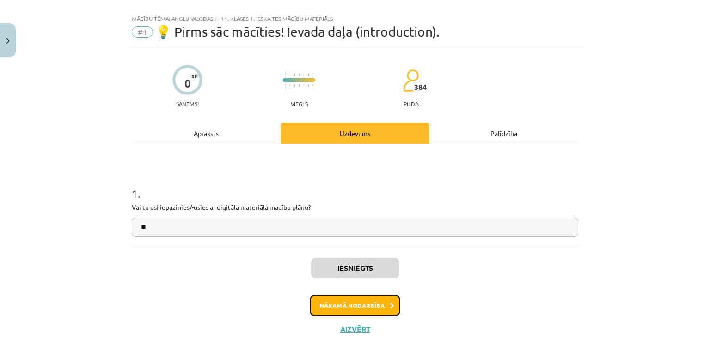
click at [367, 303] on button "Nākamā nodarbība" at bounding box center [355, 305] width 91 height 21
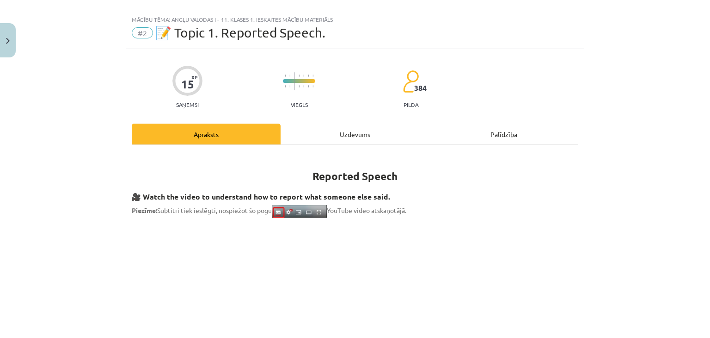
scroll to position [0, 0]
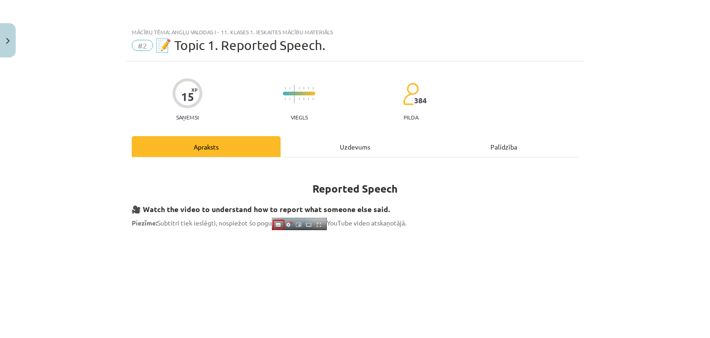
click at [337, 148] on div "Uzdevums" at bounding box center [355, 146] width 149 height 21
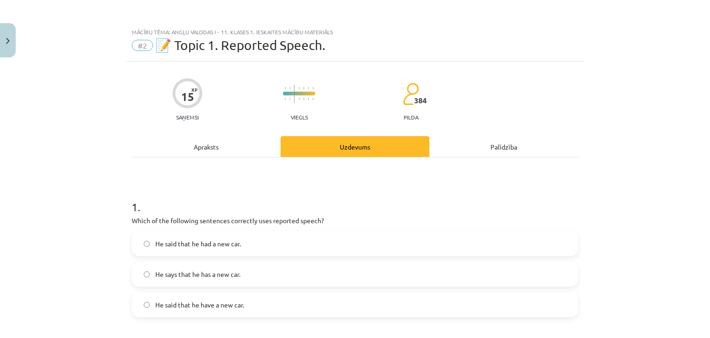
scroll to position [23, 0]
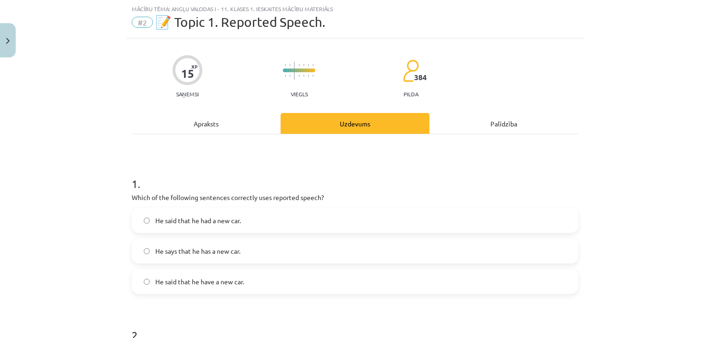
click at [212, 119] on div "Apraksts" at bounding box center [206, 123] width 149 height 21
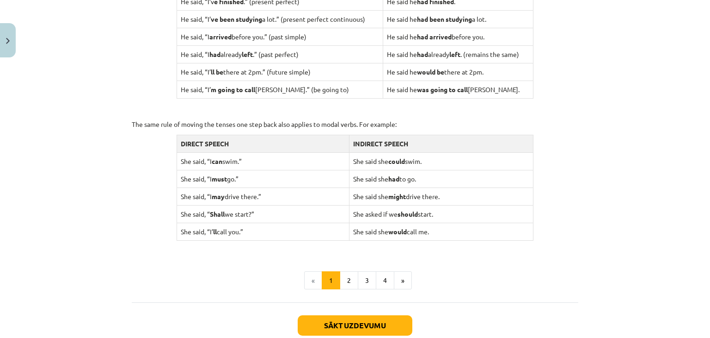
scroll to position [871, 0]
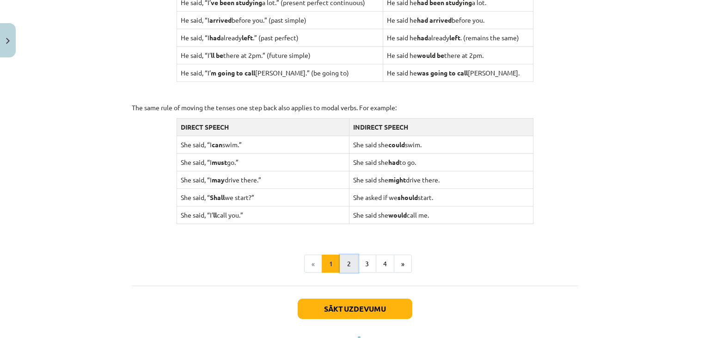
click at [348, 264] on button "2" at bounding box center [349, 263] width 18 height 18
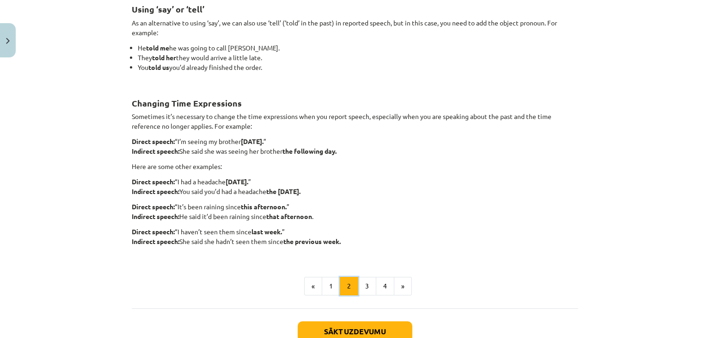
scroll to position [159, 0]
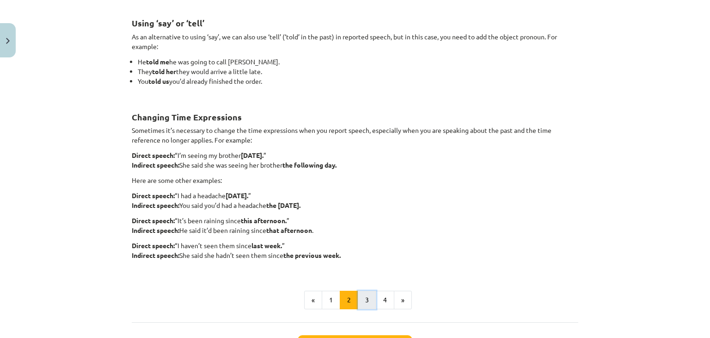
click at [366, 298] on button "3" at bounding box center [367, 299] width 18 height 18
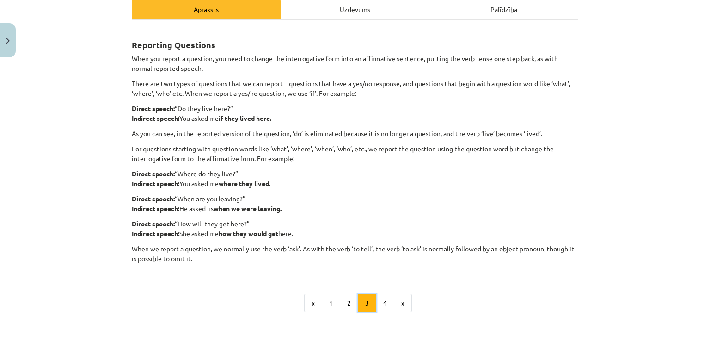
scroll to position [154, 0]
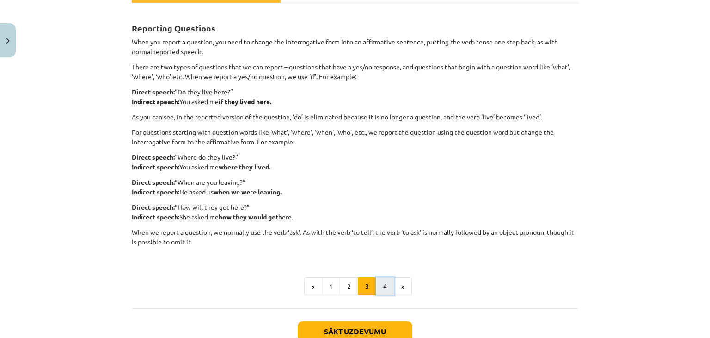
click at [378, 282] on button "4" at bounding box center [385, 286] width 18 height 18
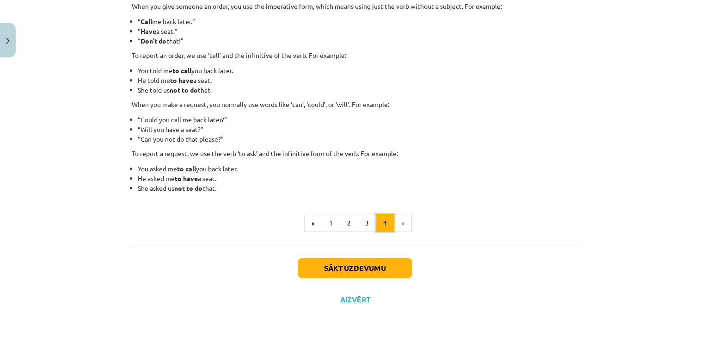
scroll to position [113, 0]
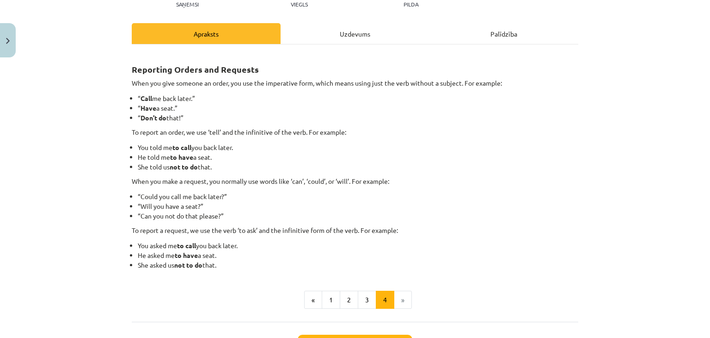
drag, startPoint x: 329, startPoint y: 34, endPoint x: 324, endPoint y: 31, distance: 5.6
click at [329, 34] on div "Uzdevums" at bounding box center [355, 33] width 149 height 21
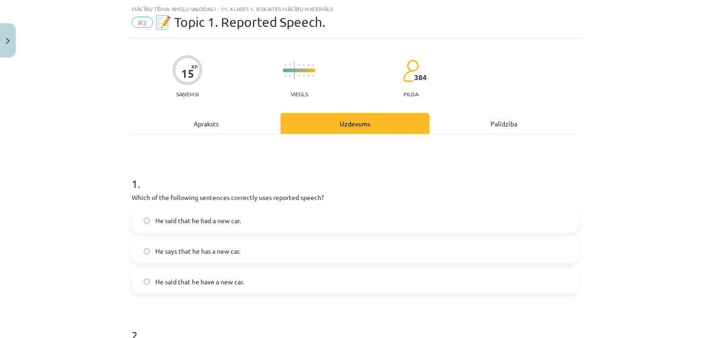
scroll to position [100, 0]
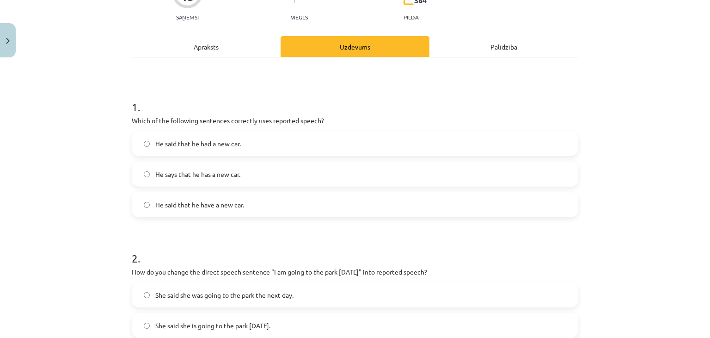
click at [302, 145] on label "He said that he had a new car." at bounding box center [355, 143] width 445 height 23
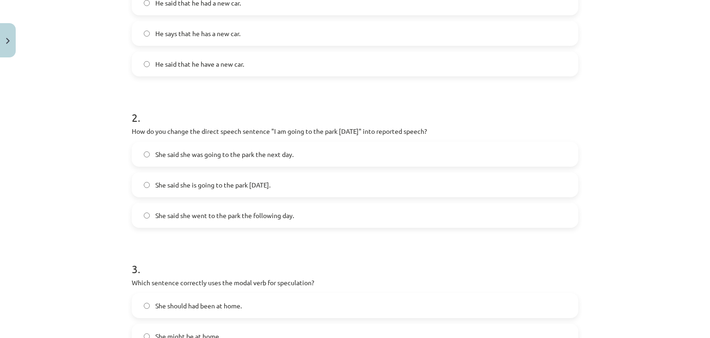
scroll to position [254, 0]
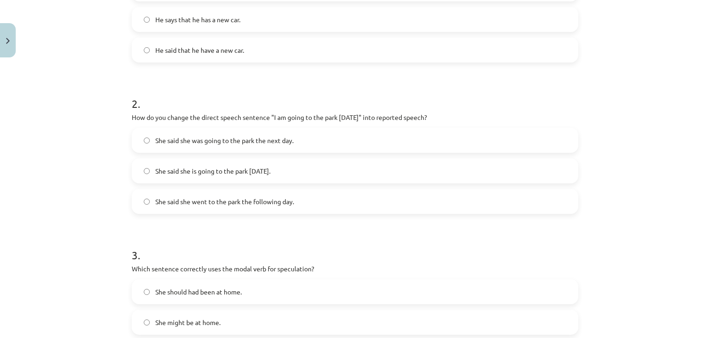
click at [404, 198] on label "She said she went to the park the following day." at bounding box center [355, 201] width 445 height 23
click at [366, 141] on label "She said she was going to the park the next day." at bounding box center [355, 140] width 445 height 23
click at [385, 171] on label "She said she is going to the park tomorrow." at bounding box center [355, 170] width 445 height 23
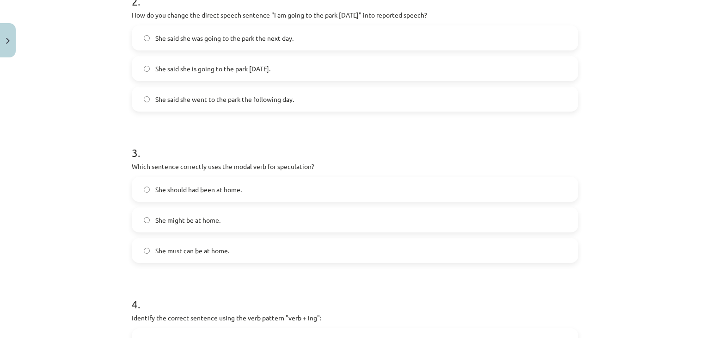
scroll to position [409, 0]
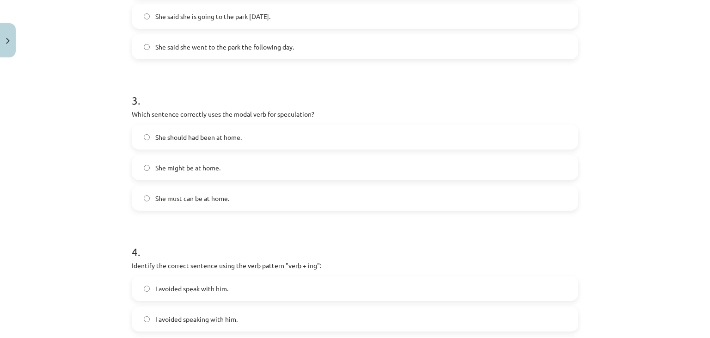
click at [336, 172] on label "She might be at home." at bounding box center [355, 167] width 445 height 23
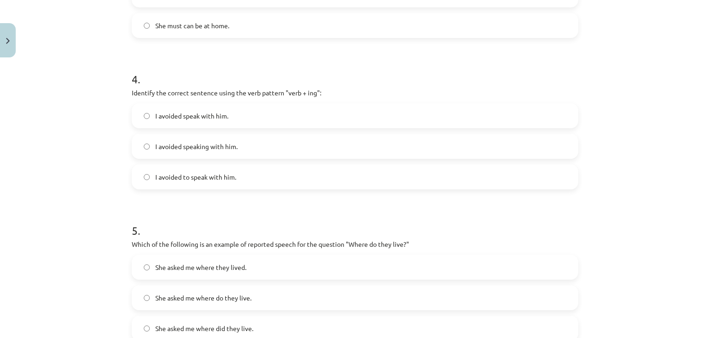
scroll to position [640, 0]
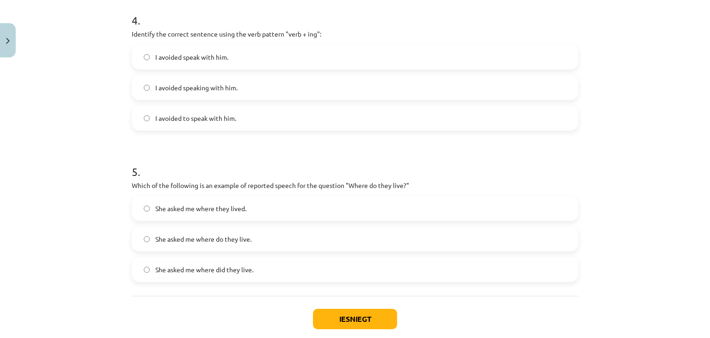
click at [306, 86] on label "I avoided speaking with him." at bounding box center [355, 87] width 445 height 23
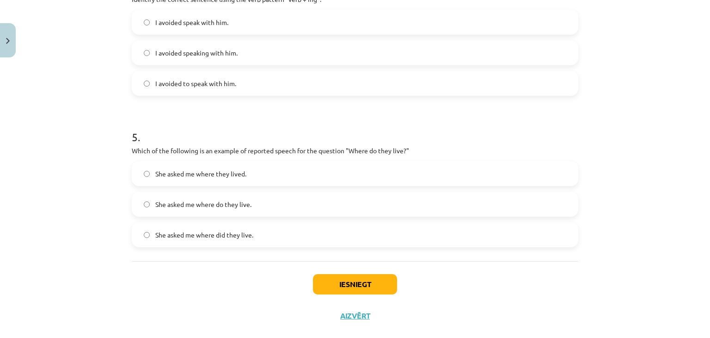
scroll to position [691, 0]
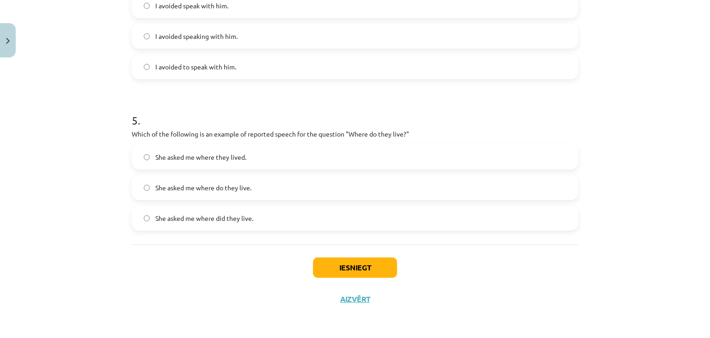
click at [330, 161] on label "She asked me where they lived." at bounding box center [355, 156] width 445 height 23
click at [342, 264] on button "Iesniegt" at bounding box center [355, 267] width 84 height 20
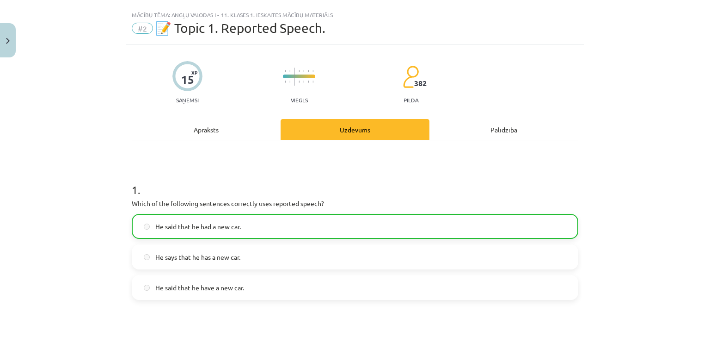
scroll to position [0, 0]
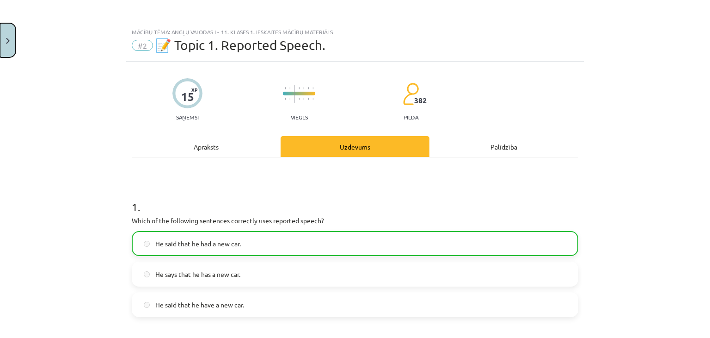
click at [10, 44] on button "Close" at bounding box center [8, 40] width 16 height 34
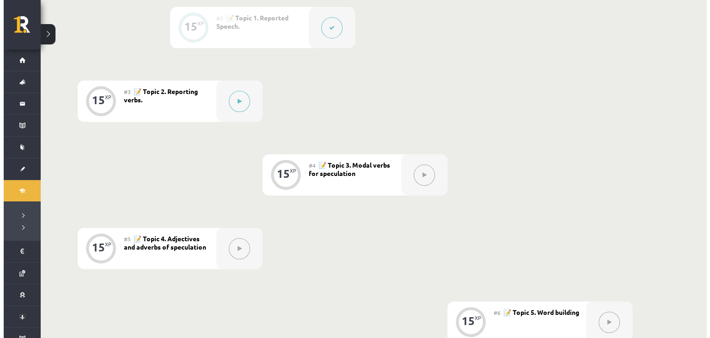
scroll to position [328, 0]
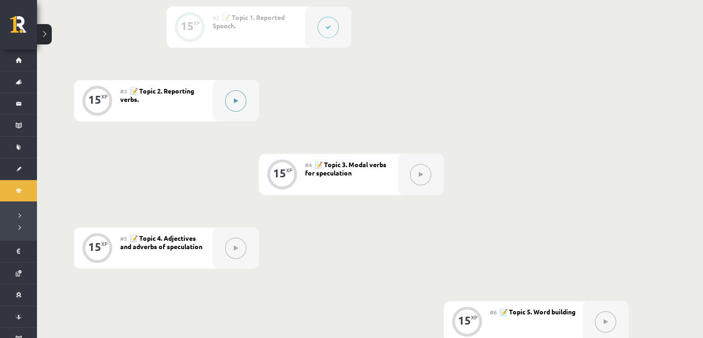
click at [232, 97] on button at bounding box center [235, 100] width 21 height 21
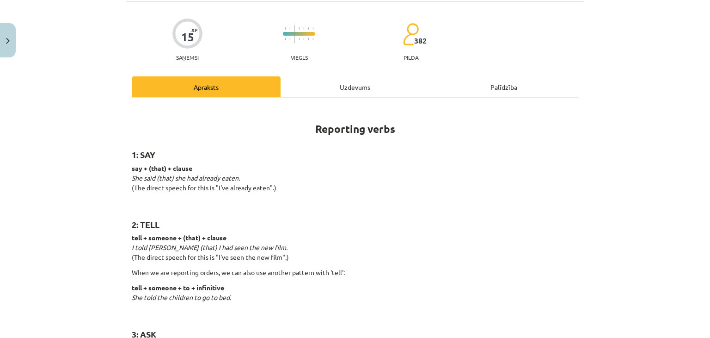
scroll to position [0, 0]
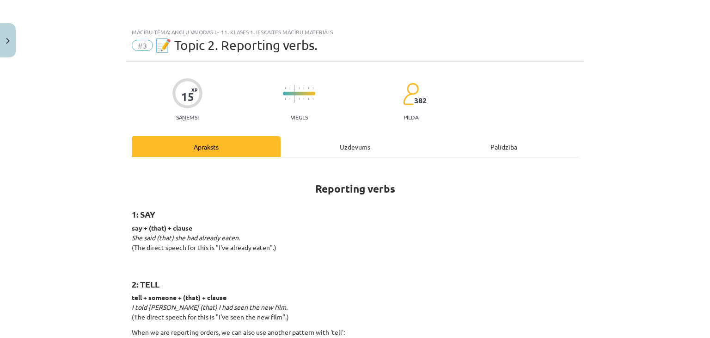
click at [374, 146] on div "Uzdevums" at bounding box center [355, 146] width 149 height 21
